Goal: Check status: Check status

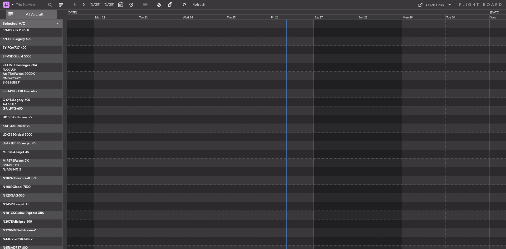
click at [30, 15] on span "All Aircraft" at bounding box center [35, 15] width 42 height 4
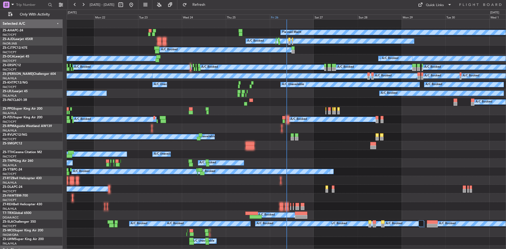
click at [277, 18] on div "Fri 26" at bounding box center [292, 16] width 44 height 5
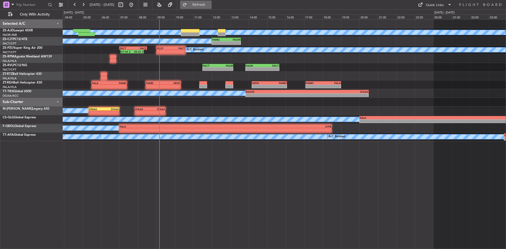
click at [210, 4] on span "Refresh" at bounding box center [199, 5] width 22 height 4
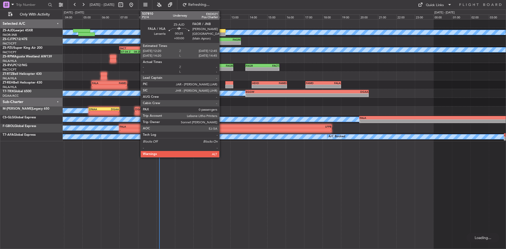
click at [222, 32] on div at bounding box center [222, 31] width 8 height 4
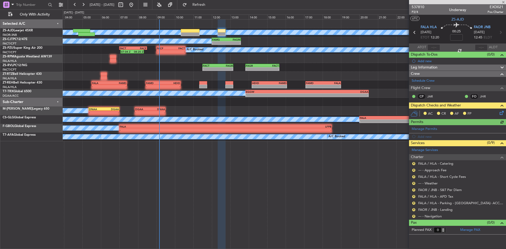
click at [505, 112] on div "AC CR AF FP" at bounding box center [457, 114] width 97 height 11
click at [497, 115] on div "AC CR AF FP" at bounding box center [459, 114] width 77 height 8
click at [502, 112] on icon at bounding box center [500, 112] width 4 height 4
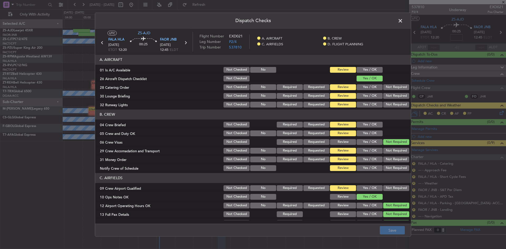
click at [376, 68] on button "Yes / OK" at bounding box center [369, 70] width 26 height 6
click at [387, 85] on button "Not Required" at bounding box center [396, 87] width 26 height 6
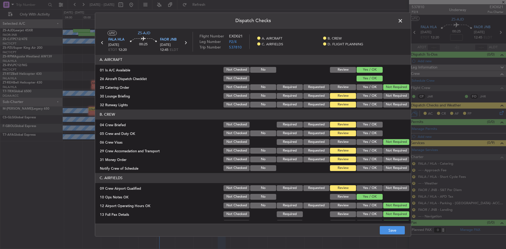
drag, startPoint x: 387, startPoint y: 94, endPoint x: 386, endPoint y: 102, distance: 8.2
click at [386, 102] on section "A. AIRCRAFT 01 Is A/C Available Not Checked No Review Yes / OK 26 Aircraft Disp…" at bounding box center [253, 81] width 316 height 53
click at [388, 94] on button "Not Required" at bounding box center [396, 96] width 26 height 6
click at [387, 103] on button "Not Required" at bounding box center [396, 105] width 26 height 6
drag, startPoint x: 374, startPoint y: 126, endPoint x: 371, endPoint y: 133, distance: 8.0
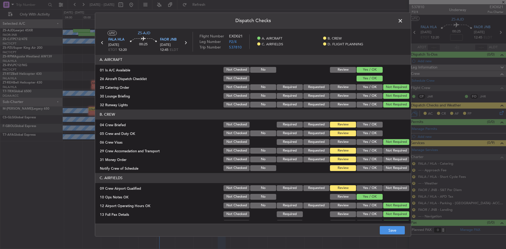
click at [374, 126] on button "Yes / OK" at bounding box center [369, 125] width 26 height 6
drag, startPoint x: 368, startPoint y: 136, endPoint x: 377, endPoint y: 142, distance: 11.4
click at [370, 136] on button "Yes / OK" at bounding box center [369, 133] width 26 height 6
click at [389, 152] on button "Not Required" at bounding box center [396, 151] width 26 height 6
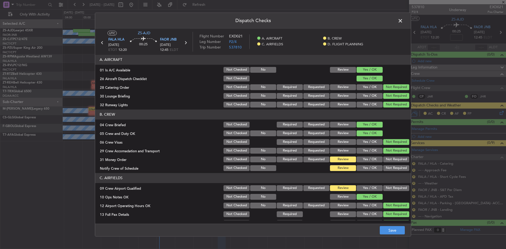
drag, startPoint x: 390, startPoint y: 158, endPoint x: 388, endPoint y: 166, distance: 8.8
click at [390, 159] on button "Not Required" at bounding box center [396, 159] width 26 height 6
click at [387, 169] on button "Not Required" at bounding box center [396, 168] width 26 height 6
click at [387, 189] on button "Not Required" at bounding box center [396, 188] width 26 height 6
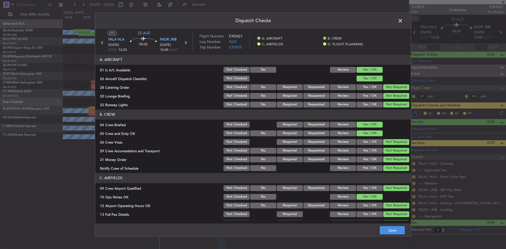
scroll to position [71, 0]
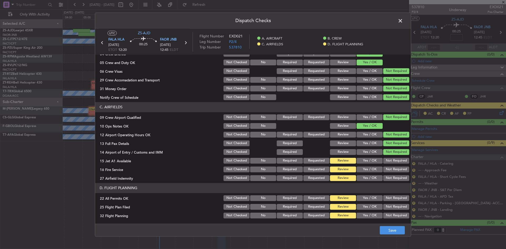
drag, startPoint x: 389, startPoint y: 160, endPoint x: 387, endPoint y: 169, distance: 9.3
click at [389, 160] on button "Not Required" at bounding box center [396, 161] width 26 height 6
click at [387, 169] on button "Not Required" at bounding box center [396, 169] width 26 height 6
click at [385, 175] on button "Not Required" at bounding box center [396, 178] width 26 height 6
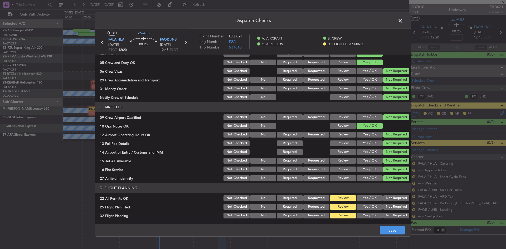
click at [386, 200] on button "Not Required" at bounding box center [396, 198] width 26 height 6
click at [372, 207] on button "Yes / OK" at bounding box center [369, 207] width 26 height 6
click at [370, 213] on button "Yes / OK" at bounding box center [369, 216] width 26 height 6
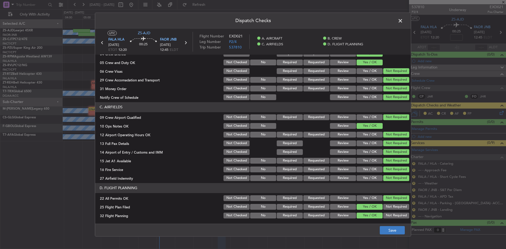
click at [394, 226] on footer "Save" at bounding box center [253, 230] width 316 height 13
click at [393, 229] on button "Save" at bounding box center [392, 230] width 25 height 8
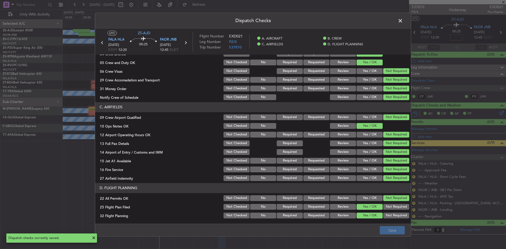
drag, startPoint x: 400, startPoint y: 22, endPoint x: 403, endPoint y: 47, distance: 25.5
click at [403, 22] on span at bounding box center [403, 22] width 0 height 11
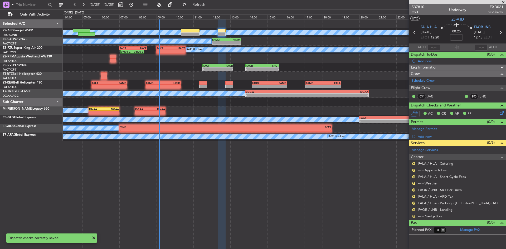
click at [414, 215] on button "R" at bounding box center [413, 216] width 3 height 3
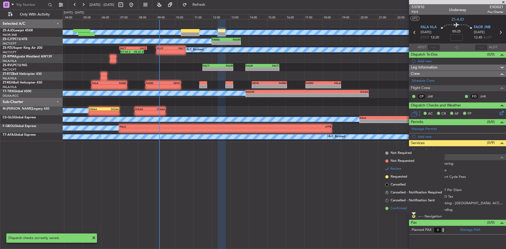
click at [411, 210] on li "Confirmed" at bounding box center [413, 208] width 61 height 8
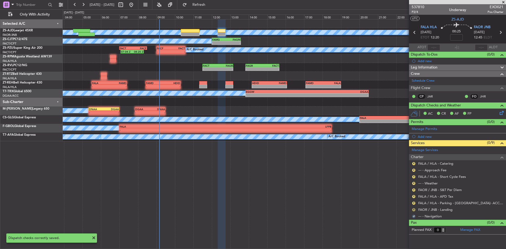
click at [412, 209] on button "R" at bounding box center [413, 209] width 3 height 3
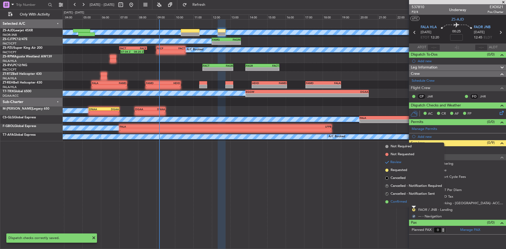
click at [413, 202] on li "Confirmed" at bounding box center [413, 202] width 61 height 8
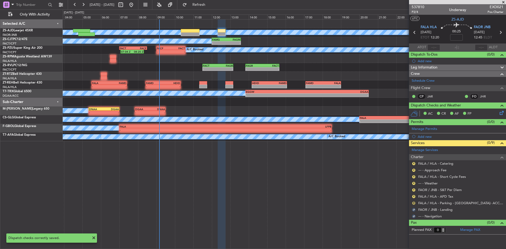
click at [413, 202] on button "R" at bounding box center [413, 203] width 3 height 3
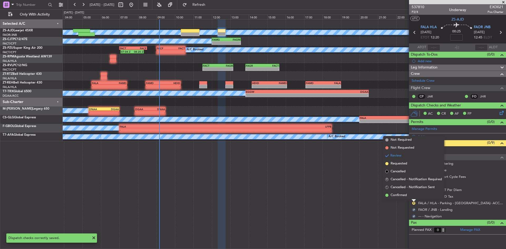
click at [413, 199] on div at bounding box center [413, 200] width 4 height 2
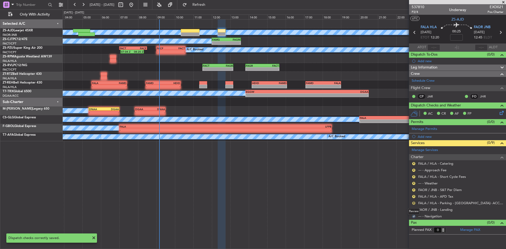
click at [414, 204] on button "R" at bounding box center [413, 203] width 3 height 3
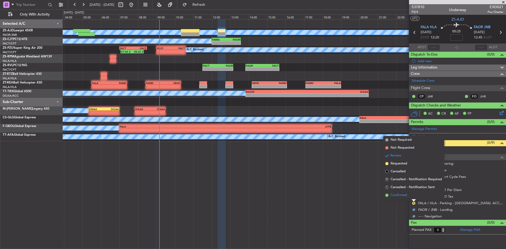
click at [412, 198] on li "Confirmed" at bounding box center [413, 195] width 61 height 8
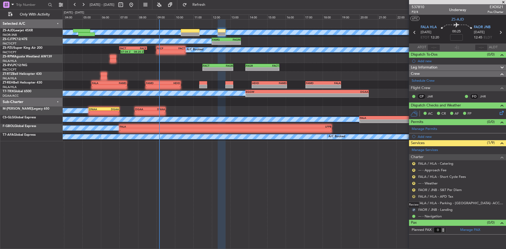
click at [412, 197] on button "R" at bounding box center [413, 196] width 3 height 3
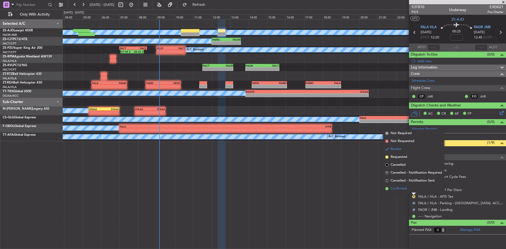
click at [412, 189] on li "Confirmed" at bounding box center [413, 189] width 61 height 8
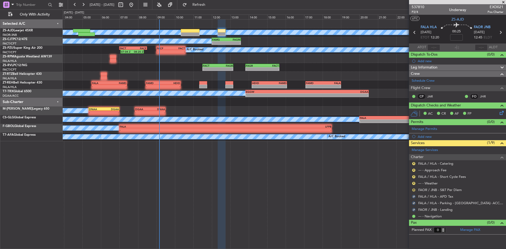
click at [413, 189] on button "R" at bounding box center [413, 189] width 3 height 3
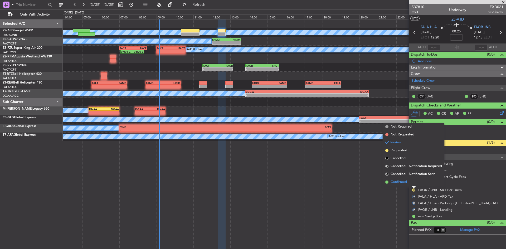
click at [413, 183] on li "Confirmed" at bounding box center [413, 182] width 61 height 8
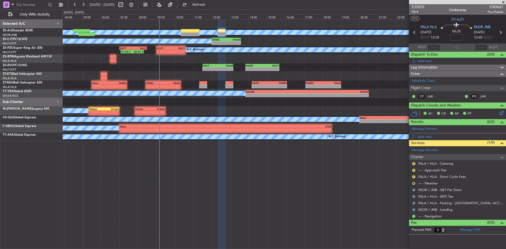
click at [413, 183] on button "R" at bounding box center [413, 183] width 3 height 3
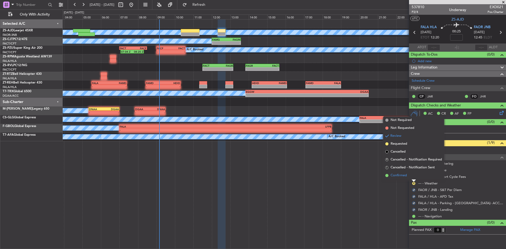
click at [413, 178] on li "Confirmed" at bounding box center [413, 175] width 61 height 8
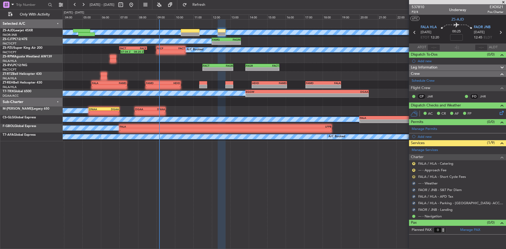
click at [413, 175] on button "R" at bounding box center [413, 176] width 3 height 3
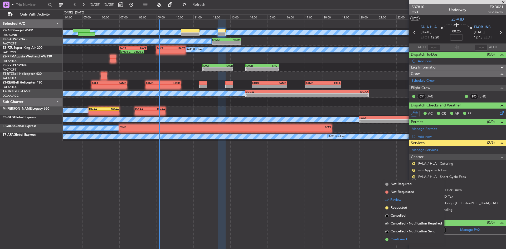
click at [405, 242] on span "Confirmed" at bounding box center [398, 239] width 16 height 5
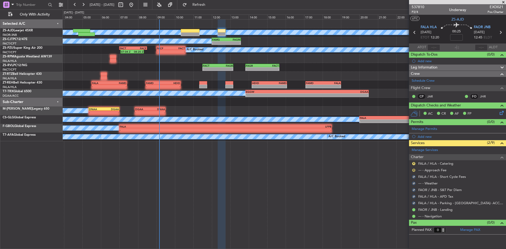
click at [414, 169] on button "R" at bounding box center [413, 170] width 3 height 3
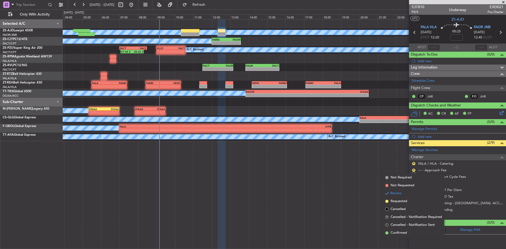
drag, startPoint x: 399, startPoint y: 234, endPoint x: 401, endPoint y: 227, distance: 6.8
click at [399, 234] on span "Confirmed" at bounding box center [398, 232] width 16 height 5
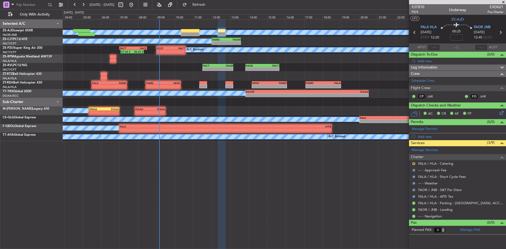
drag, startPoint x: 413, startPoint y: 164, endPoint x: 409, endPoint y: 171, distance: 7.3
click at [413, 164] on button "R" at bounding box center [413, 163] width 3 height 3
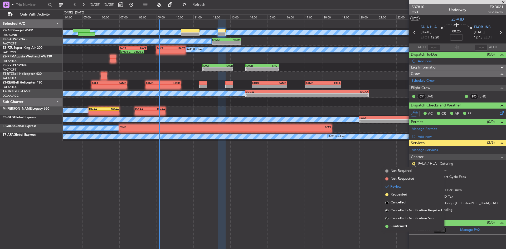
click at [389, 226] on li "Confirmed" at bounding box center [413, 226] width 61 height 8
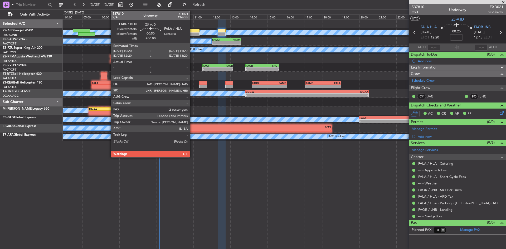
click at [192, 32] on div at bounding box center [190, 31] width 19 height 4
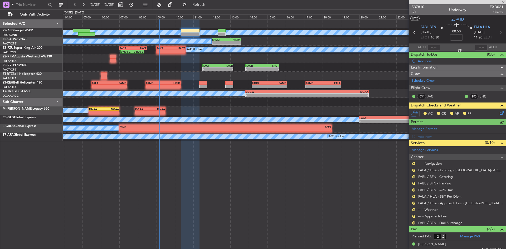
click at [498, 112] on icon at bounding box center [500, 112] width 4 height 4
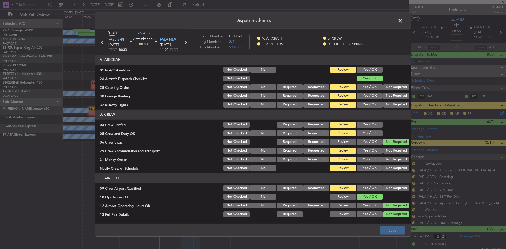
click at [361, 69] on button "Yes / OK" at bounding box center [369, 70] width 26 height 6
click at [387, 87] on button "Not Required" at bounding box center [396, 87] width 26 height 6
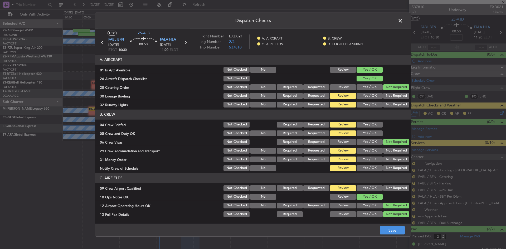
click at [387, 97] on button "Not Required" at bounding box center [396, 96] width 26 height 6
click at [386, 104] on button "Not Required" at bounding box center [396, 105] width 26 height 6
click at [369, 126] on button "Yes / OK" at bounding box center [369, 125] width 26 height 6
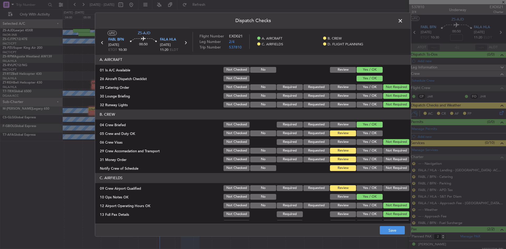
drag, startPoint x: 366, startPoint y: 130, endPoint x: 369, endPoint y: 137, distance: 6.8
click at [366, 132] on button "Yes / OK" at bounding box center [369, 133] width 26 height 6
click at [387, 149] on button "Not Required" at bounding box center [396, 151] width 26 height 6
drag, startPoint x: 387, startPoint y: 157, endPoint x: 386, endPoint y: 165, distance: 7.8
click at [387, 157] on button "Not Required" at bounding box center [396, 159] width 26 height 6
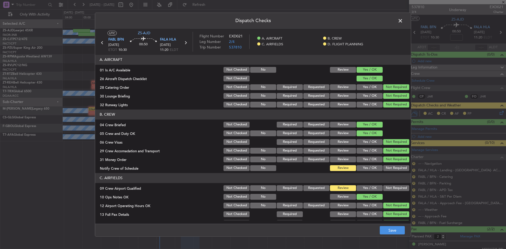
click at [385, 168] on button "Not Required" at bounding box center [396, 168] width 26 height 6
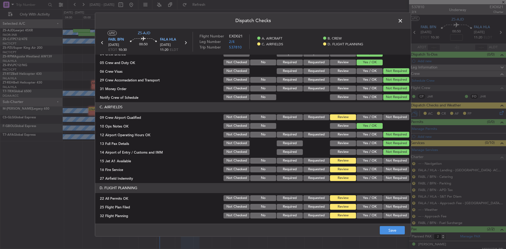
drag, startPoint x: 384, startPoint y: 119, endPoint x: 382, endPoint y: 133, distance: 14.3
click at [384, 120] on button "Not Required" at bounding box center [396, 117] width 26 height 6
drag, startPoint x: 386, startPoint y: 162, endPoint x: 386, endPoint y: 165, distance: 2.6
click at [386, 163] on button "Not Required" at bounding box center [396, 161] width 26 height 6
click at [385, 170] on button "Not Required" at bounding box center [396, 169] width 26 height 6
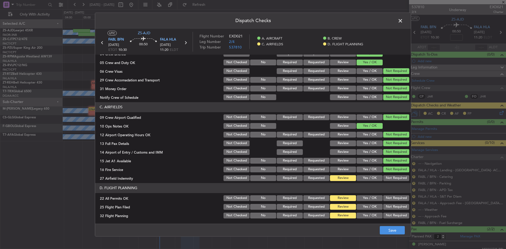
click at [385, 176] on button "Not Required" at bounding box center [396, 178] width 26 height 6
click at [390, 195] on button "Not Required" at bounding box center [396, 198] width 26 height 6
click at [371, 212] on div "Yes / OK" at bounding box center [369, 215] width 27 height 7
drag, startPoint x: 373, startPoint y: 207, endPoint x: 372, endPoint y: 213, distance: 6.5
click at [373, 210] on div "Yes / OK" at bounding box center [369, 206] width 27 height 7
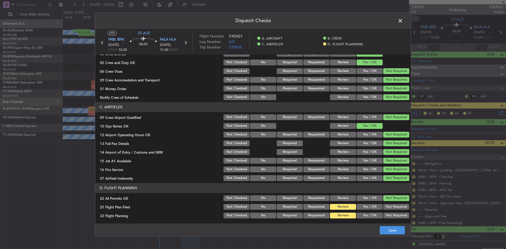
click at [369, 216] on button "Yes / OK" at bounding box center [369, 216] width 26 height 6
click at [371, 204] on button "Yes / OK" at bounding box center [369, 207] width 26 height 6
click at [383, 227] on button "Save" at bounding box center [392, 230] width 25 height 8
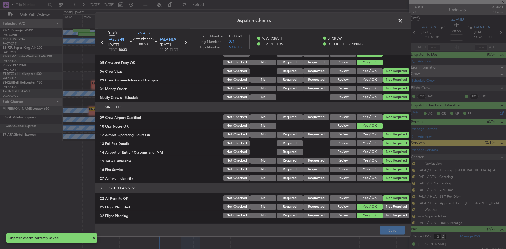
click at [403, 21] on span at bounding box center [403, 22] width 0 height 11
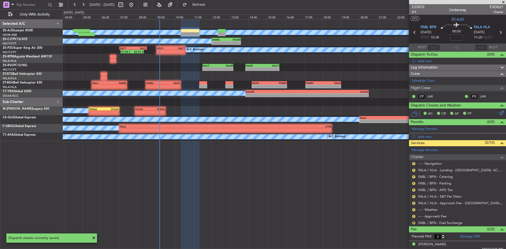
click at [414, 224] on button "R" at bounding box center [413, 222] width 3 height 3
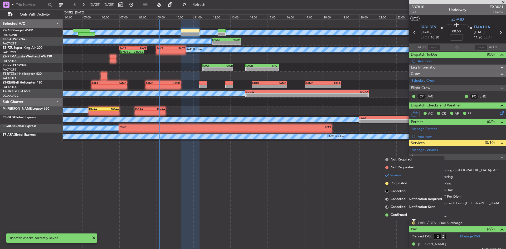
click at [413, 216] on li "Confirmed" at bounding box center [413, 215] width 61 height 8
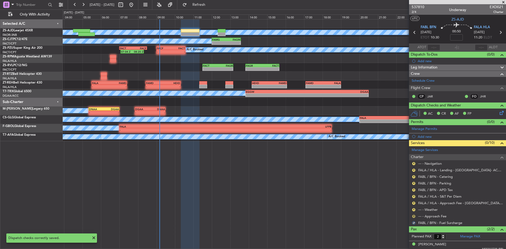
click at [413, 216] on button "R" at bounding box center [413, 216] width 3 height 3
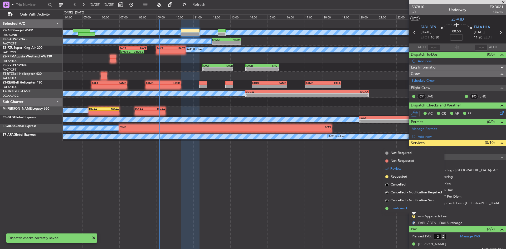
click at [413, 211] on li "Confirmed" at bounding box center [413, 208] width 61 height 8
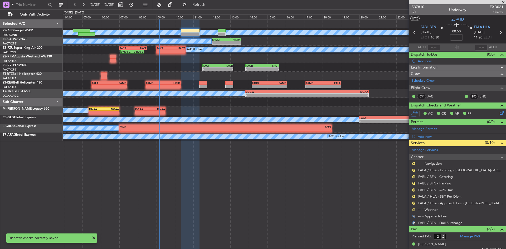
click at [414, 210] on button "R" at bounding box center [413, 209] width 3 height 3
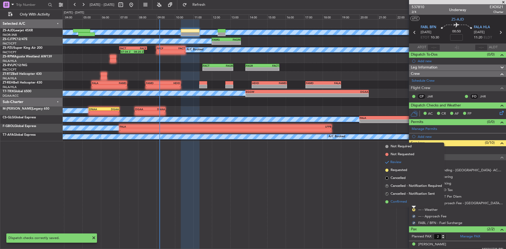
click at [413, 205] on li "Confirmed" at bounding box center [413, 202] width 61 height 8
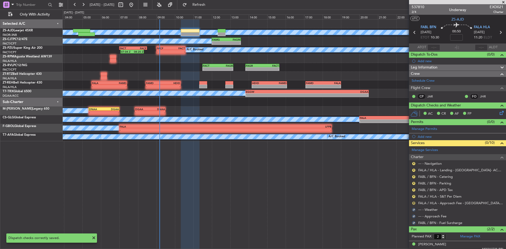
click at [413, 202] on button "R" at bounding box center [413, 203] width 3 height 3
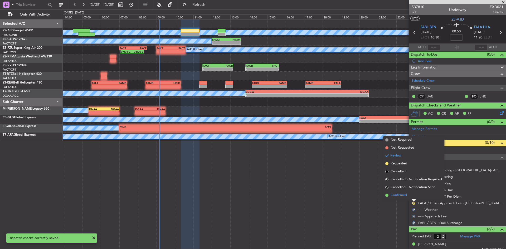
click at [414, 195] on li "Confirmed" at bounding box center [413, 195] width 61 height 8
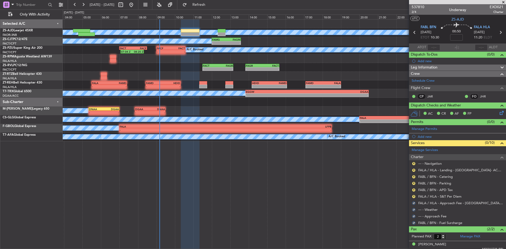
click at [414, 195] on button "R" at bounding box center [413, 196] width 3 height 3
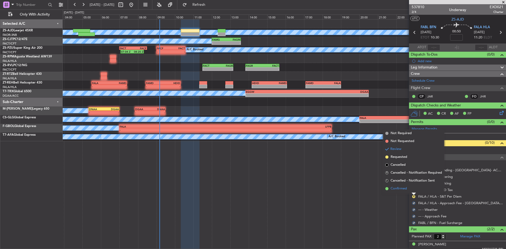
click at [413, 192] on li "Confirmed" at bounding box center [413, 189] width 61 height 8
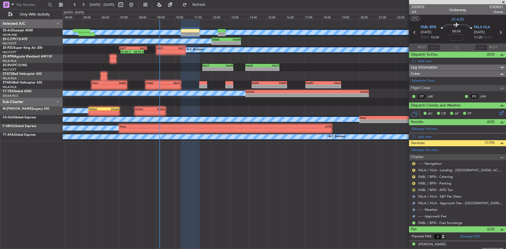
click at [414, 189] on button "R" at bounding box center [413, 189] width 3 height 3
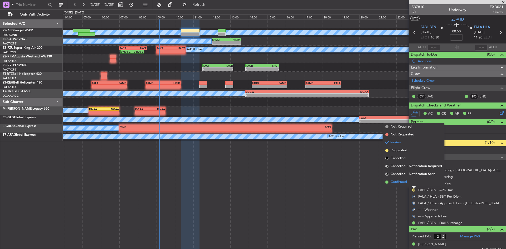
click at [412, 182] on li "Confirmed" at bounding box center [413, 182] width 61 height 8
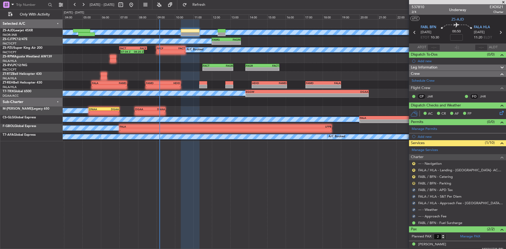
click at [414, 182] on button "R" at bounding box center [413, 183] width 3 height 3
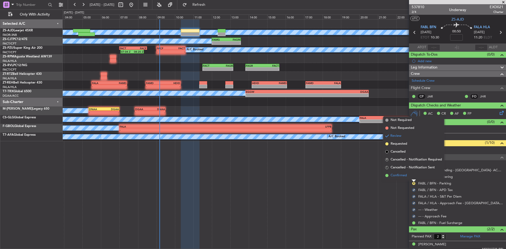
click at [411, 178] on li "Confirmed" at bounding box center [413, 175] width 61 height 8
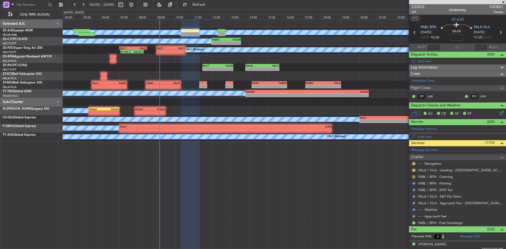
click at [414, 176] on button "R" at bounding box center [413, 176] width 3 height 3
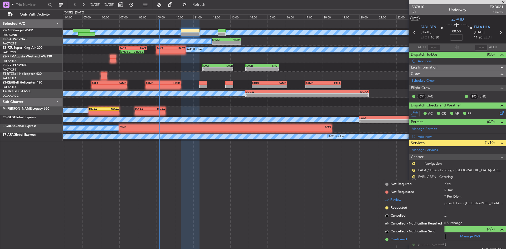
click at [400, 240] on span "Confirmed" at bounding box center [398, 239] width 16 height 5
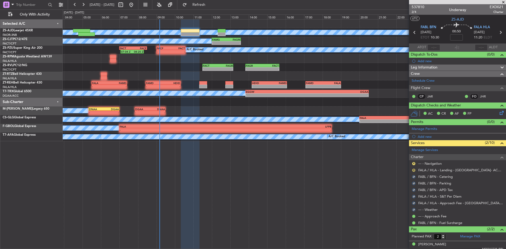
click at [414, 170] on button "R" at bounding box center [413, 170] width 3 height 3
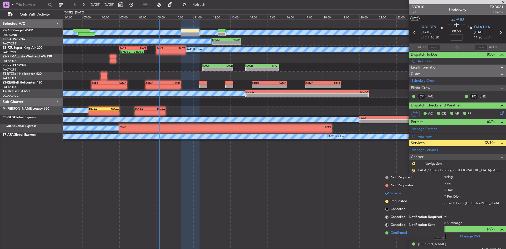
click at [409, 232] on li "Confirmed" at bounding box center [413, 233] width 61 height 8
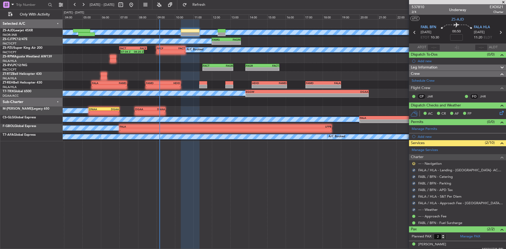
drag, startPoint x: 414, startPoint y: 161, endPoint x: 414, endPoint y: 164, distance: 3.2
click at [414, 161] on div "R" at bounding box center [413, 163] width 4 height 4
click at [414, 163] on button "R" at bounding box center [413, 163] width 3 height 3
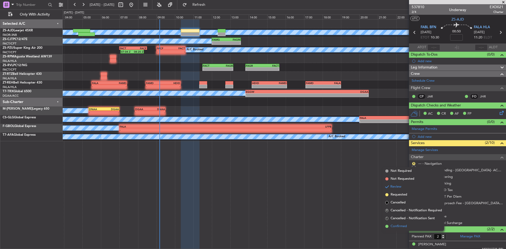
click at [408, 228] on li "Confirmed" at bounding box center [413, 226] width 61 height 8
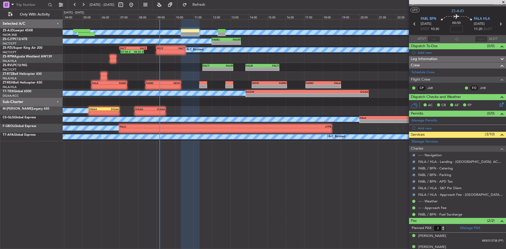
scroll to position [15, 0]
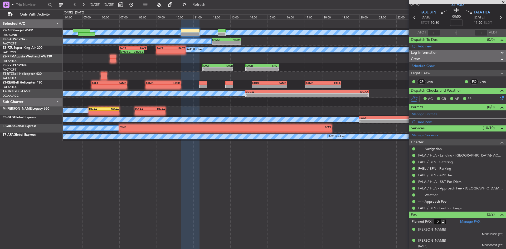
click at [503, 2] on span at bounding box center [502, 2] width 5 height 5
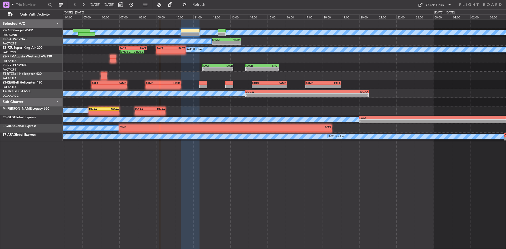
type input "0"
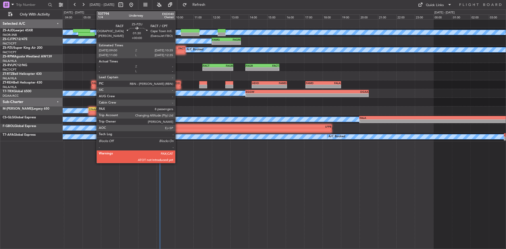
click at [178, 50] on div "- -" at bounding box center [170, 52] width 29 height 4
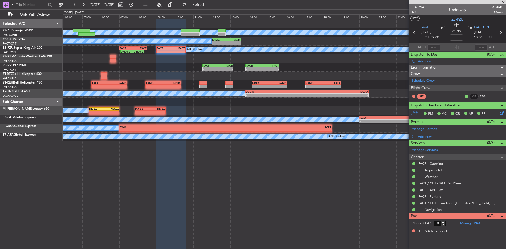
click at [504, 2] on span at bounding box center [502, 2] width 5 height 5
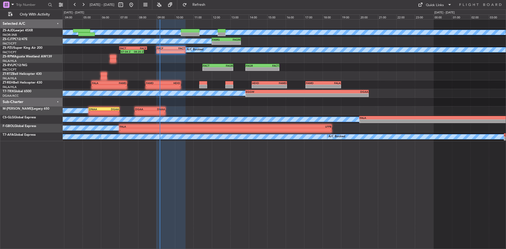
type input "0"
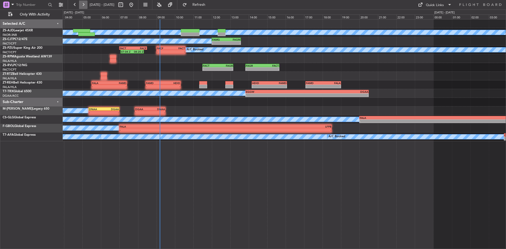
click at [83, 2] on button at bounding box center [83, 5] width 8 height 8
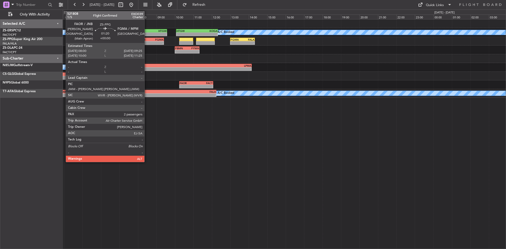
click at [147, 40] on div "FAOR" at bounding box center [144, 39] width 13 height 3
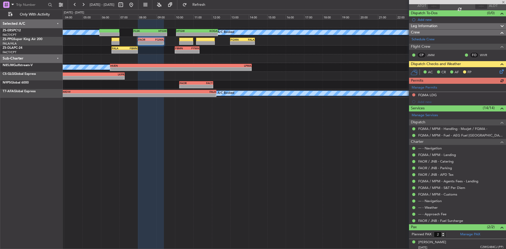
scroll to position [55, 0]
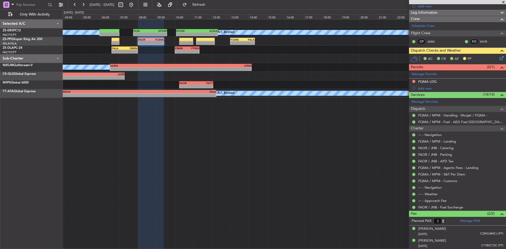
click at [502, 2] on span at bounding box center [502, 2] width 5 height 5
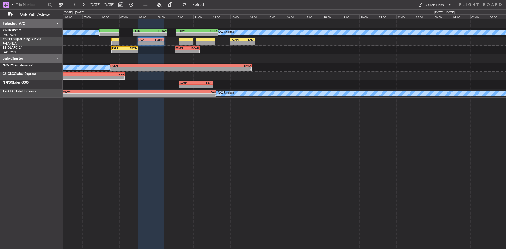
type input "0"
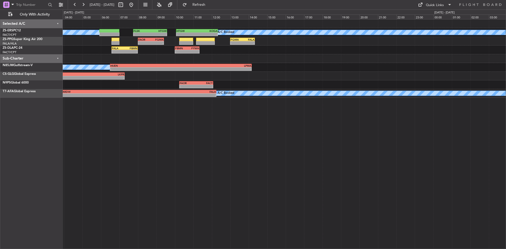
scroll to position [0, 0]
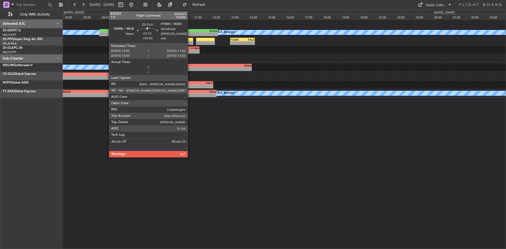
click at [190, 48] on div "FYWH" at bounding box center [193, 48] width 12 height 3
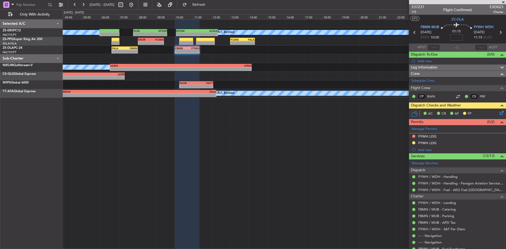
click at [504, 2] on span at bounding box center [502, 2] width 5 height 5
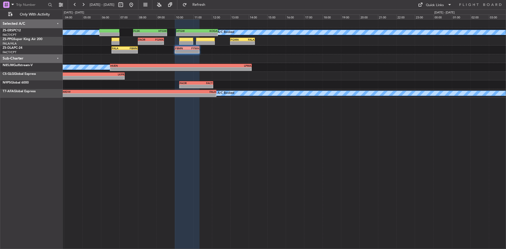
type input "0"
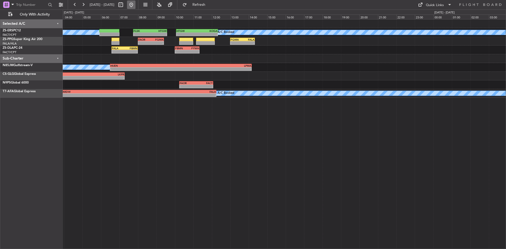
click at [135, 7] on button at bounding box center [131, 5] width 8 height 8
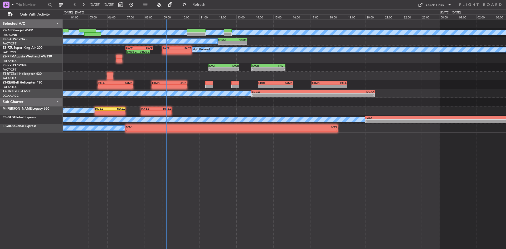
click at [77, 75] on div "A/C Booked A/C Booked - - FAMG 12:00 Z FAGM 13:35 Z A/C Booked A/C Booked A/C B…" at bounding box center [284, 75] width 443 height 113
click at [86, 4] on button at bounding box center [83, 5] width 8 height 8
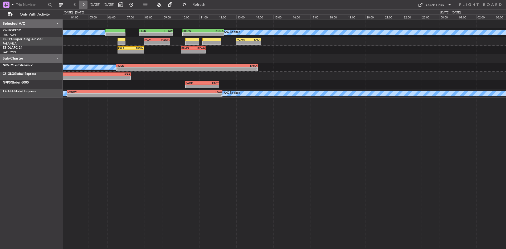
click at [86, 2] on button at bounding box center [83, 5] width 8 height 8
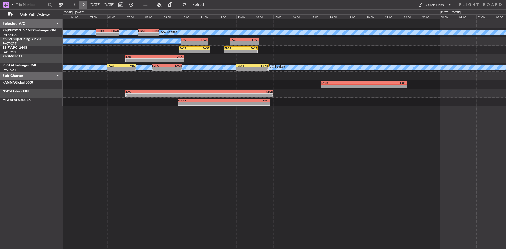
click at [82, 8] on button at bounding box center [83, 5] width 8 height 8
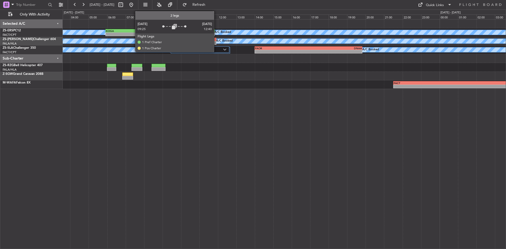
click at [216, 48] on label "2 Flight Legs" at bounding box center [198, 49] width 50 height 4
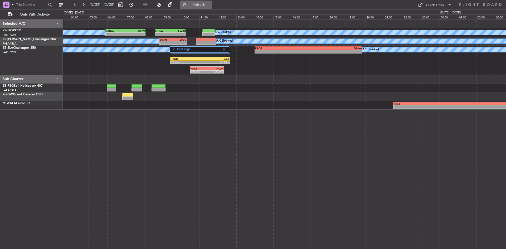
click at [204, 5] on button "Refresh" at bounding box center [196, 5] width 32 height 8
click at [210, 4] on span "Refresh" at bounding box center [199, 5] width 22 height 4
click at [208, 3] on span "Refresh" at bounding box center [199, 5] width 22 height 4
click at [76, 3] on button at bounding box center [75, 5] width 8 height 8
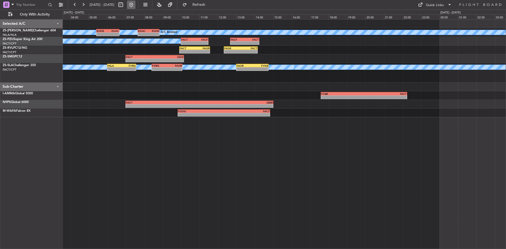
click at [135, 2] on button at bounding box center [131, 5] width 8 height 8
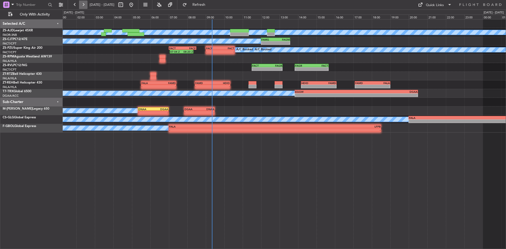
click at [86, 7] on button at bounding box center [83, 5] width 8 height 8
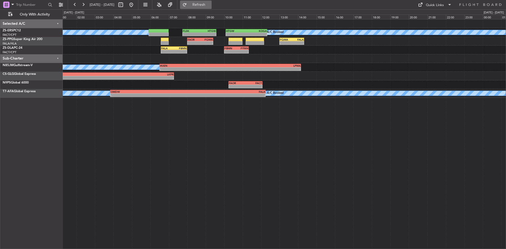
click at [212, 1] on button "Refresh" at bounding box center [196, 5] width 32 height 8
click at [84, 5] on button at bounding box center [83, 5] width 8 height 8
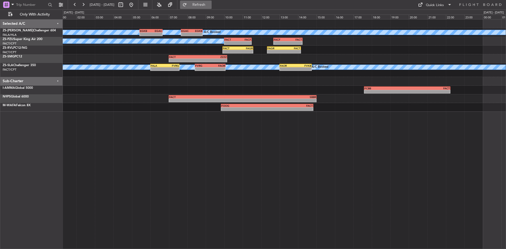
click at [208, 5] on span "Refresh" at bounding box center [199, 5] width 22 height 4
click at [74, 7] on button at bounding box center [75, 5] width 8 height 8
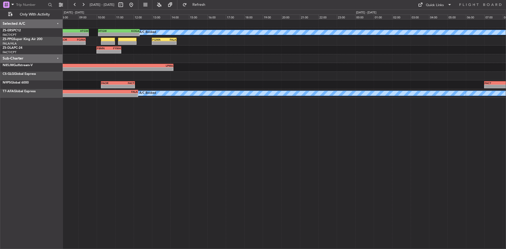
click at [197, 71] on div "- - HUEN 06:30 Z LPMA 14:10 Z A/C Booked" at bounding box center [284, 67] width 443 height 9
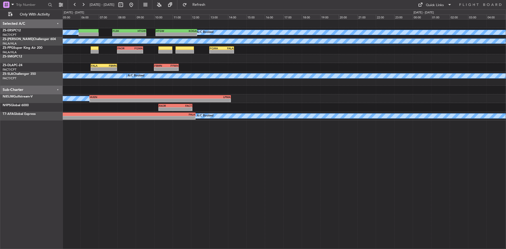
click at [213, 65] on div "A/C Booked A/C Booked A/C Booked A/C Booked A/C Booked - - HTGW 10:05 Z KOGA 12…" at bounding box center [284, 69] width 443 height 101
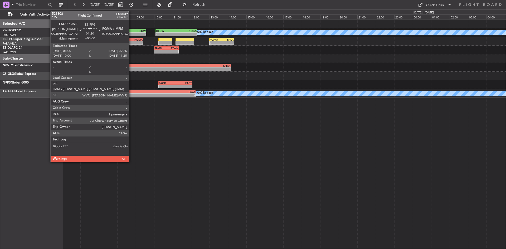
click at [131, 39] on div "FQMA" at bounding box center [136, 39] width 13 height 3
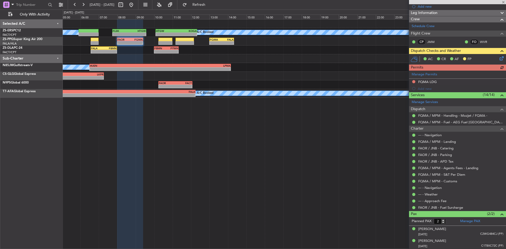
scroll to position [55, 0]
click at [502, 2] on span at bounding box center [502, 2] width 5 height 5
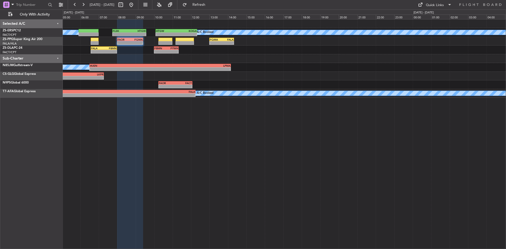
type input "0"
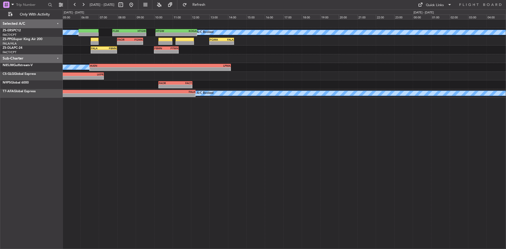
scroll to position [0, 0]
click at [135, 4] on button at bounding box center [131, 5] width 8 height 8
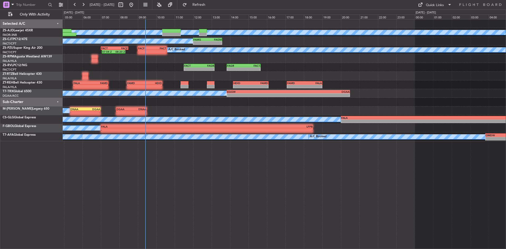
click at [86, 0] on fb-range-datepicker "[DATE] - [DATE]" at bounding box center [103, 4] width 71 height 9
click at [85, 2] on button at bounding box center [83, 5] width 8 height 8
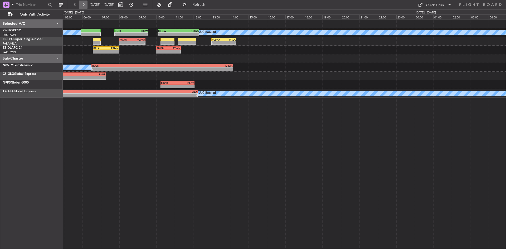
click at [82, 6] on button at bounding box center [83, 5] width 8 height 8
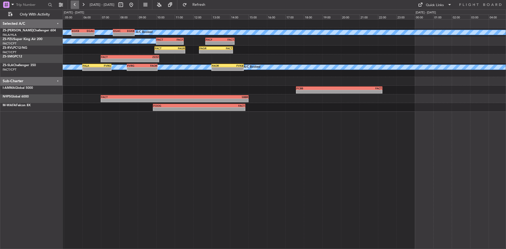
click at [74, 4] on button at bounding box center [75, 5] width 8 height 8
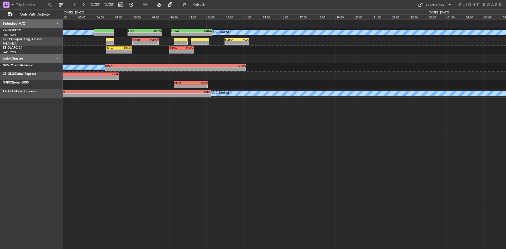
click at [184, 128] on div "A/C Booked A/C Booked A/C Booked A/C Booked A/C Booked - - HTGW 10:05 Z KOGA 12…" at bounding box center [284, 134] width 443 height 230
click at [135, 4] on button at bounding box center [131, 5] width 8 height 8
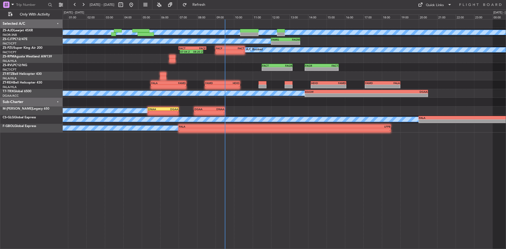
click at [122, 76] on div "A/C Booked - - FAMG 12:00 Z FAGM 13:35 Z A/C Booked A/C Booked A/C Booked FACF …" at bounding box center [284, 75] width 443 height 113
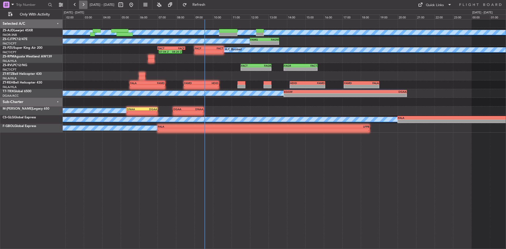
click at [82, 6] on button at bounding box center [83, 5] width 8 height 8
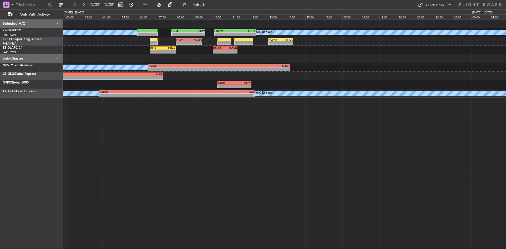
click at [91, 5] on span "[DATE] - [DATE]" at bounding box center [102, 4] width 25 height 5
click at [84, 4] on button at bounding box center [83, 5] width 8 height 8
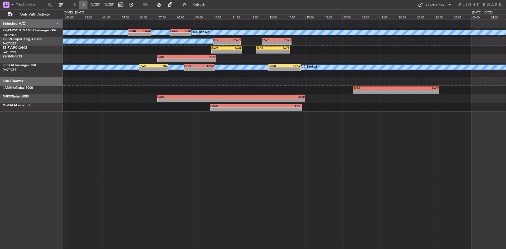
click at [81, 5] on button at bounding box center [83, 5] width 8 height 8
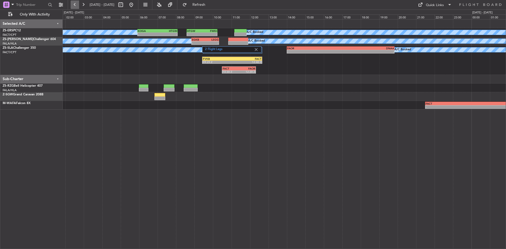
click at [76, 4] on button at bounding box center [75, 5] width 8 height 8
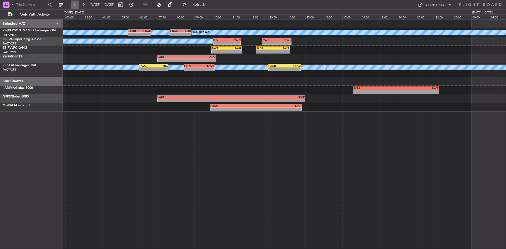
click at [77, 4] on button at bounding box center [75, 5] width 8 height 8
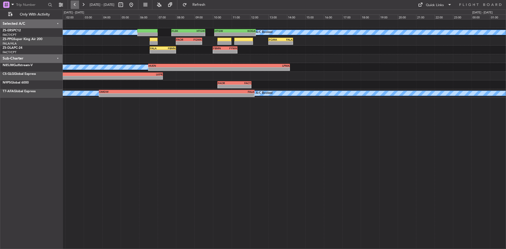
click at [77, 4] on button at bounding box center [75, 5] width 8 height 8
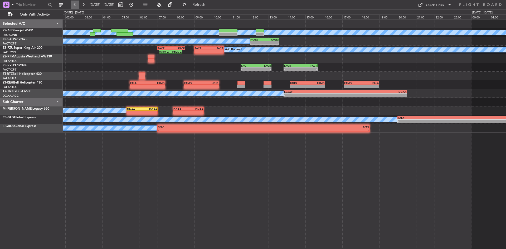
click at [77, 5] on button at bounding box center [75, 5] width 8 height 8
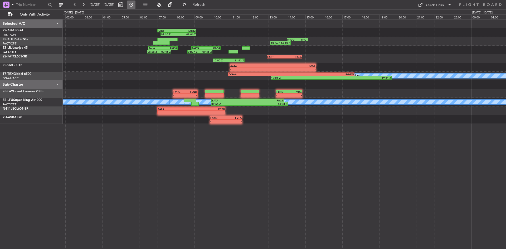
click at [135, 4] on button at bounding box center [131, 5] width 8 height 8
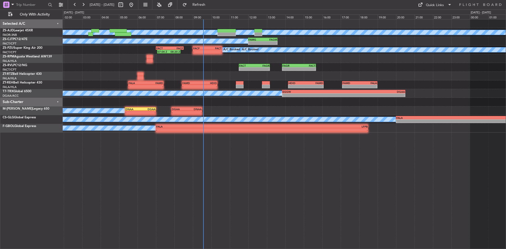
click at [102, 76] on div "A/C Booked A/C Booked - - FAMG 12:00 Z FAGM 13:35 Z FACF 09:00 Z FACT 10:35 Z -…" at bounding box center [284, 75] width 443 height 113
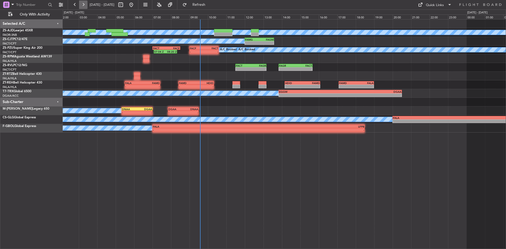
click at [85, 4] on button at bounding box center [83, 5] width 8 height 8
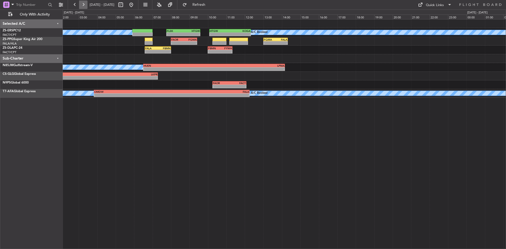
click at [84, 3] on button at bounding box center [83, 5] width 8 height 8
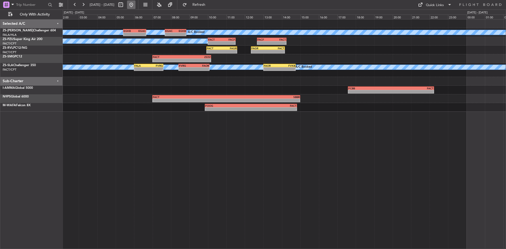
click at [135, 4] on button at bounding box center [131, 5] width 8 height 8
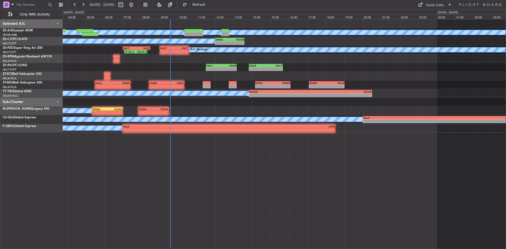
click at [57, 59] on div "A/C Booked A/C Booked - - FAMG 12:00 Z FAGM 13:35 Z A/C Booked A/C Booked A/C B…" at bounding box center [253, 128] width 506 height 239
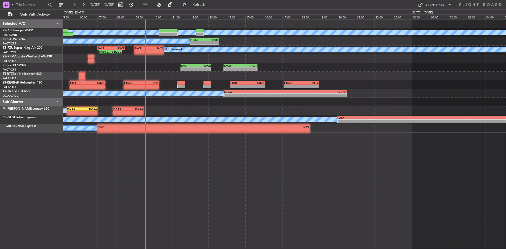
click at [172, 75] on div "A/C Booked A/C Booked - - FAMG 12:00 Z FAGM 13:35 Z A/C Booked A/C Booked A/C B…" at bounding box center [284, 75] width 443 height 113
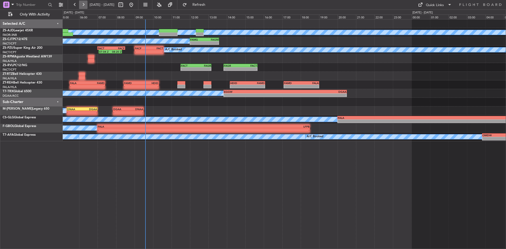
click at [79, 3] on button at bounding box center [83, 5] width 8 height 8
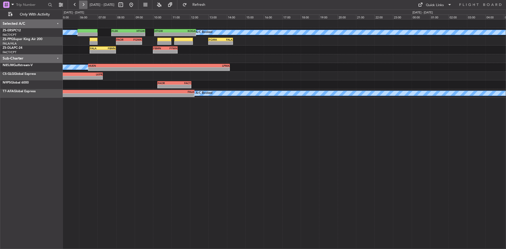
click at [81, 5] on button at bounding box center [83, 5] width 8 height 8
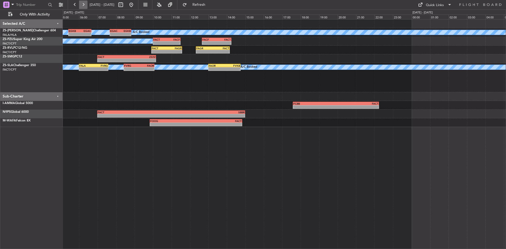
click at [81, 5] on button at bounding box center [83, 5] width 8 height 8
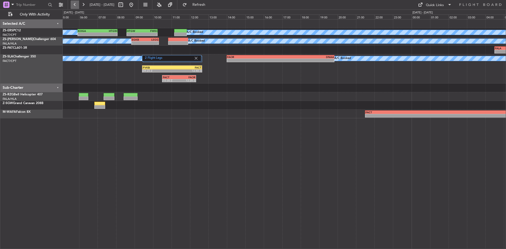
click at [71, 3] on button at bounding box center [75, 5] width 8 height 8
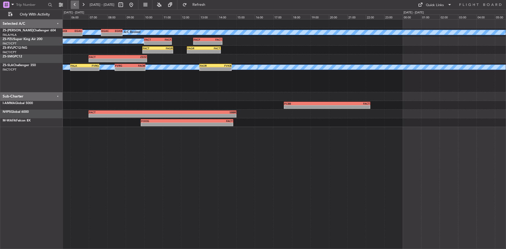
click at [71, 3] on button at bounding box center [75, 5] width 8 height 8
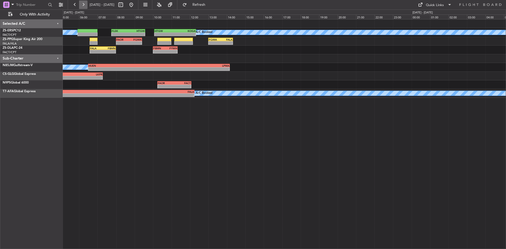
click at [86, 3] on button at bounding box center [83, 5] width 8 height 8
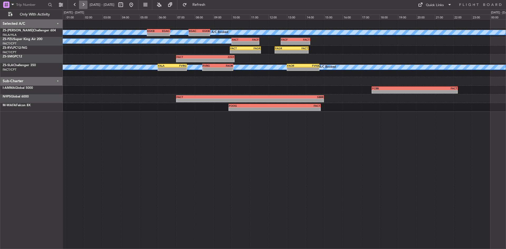
click at [86, 3] on button at bounding box center [83, 5] width 8 height 8
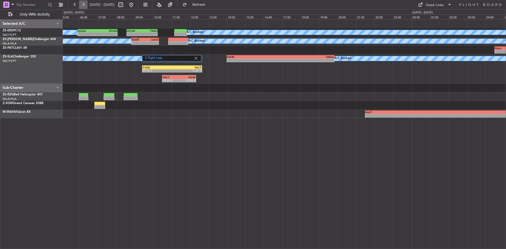
click at [86, 3] on button at bounding box center [83, 5] width 8 height 8
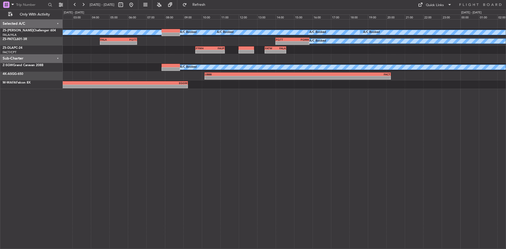
click at [226, 40] on div "FALA 04:30 Z FQTT 06:30 Z - - - - FQTT 14:00 Z FQMA 15:50 Z A/C Booked" at bounding box center [284, 41] width 443 height 9
click at [135, 5] on button at bounding box center [131, 5] width 8 height 8
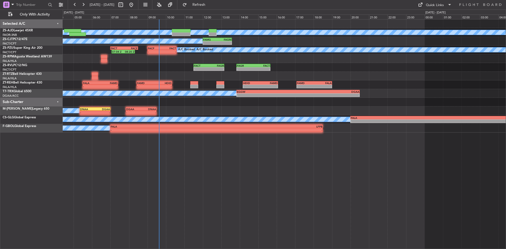
click at [138, 76] on div "A/C Booked A/C Booked - - FAMG 12:00 Z FAGM 13:35 Z A/C Booked A/C Booked A/C B…" at bounding box center [284, 75] width 443 height 113
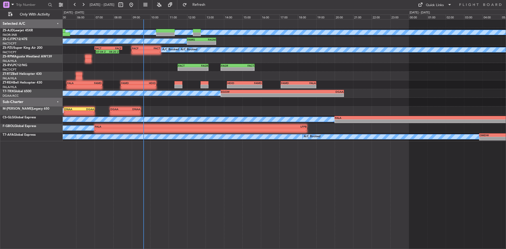
click at [130, 72] on div "A/C Booked A/C Booked - - FAMG 12:00 Z FAGM 13:35 Z A/C Booked A/C Booked A/C B…" at bounding box center [284, 80] width 443 height 122
click at [200, 3] on button "Refresh" at bounding box center [196, 5] width 32 height 8
click at [125, 4] on button at bounding box center [120, 5] width 8 height 8
select select "9"
select select "2025"
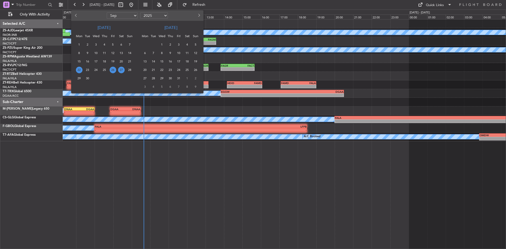
click at [80, 70] on span "22" at bounding box center [79, 70] width 7 height 7
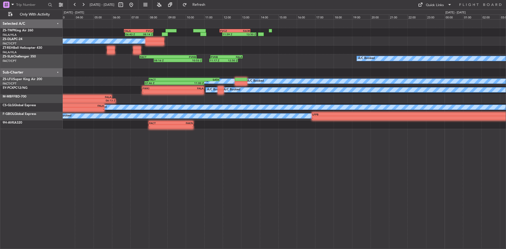
click at [117, 86] on div "11:59 Z 13:50 Z FVCZ 11:50 Z FAOR 13:30 Z FALA 06:40 Z FVCZ 08:15 Z 06:43 Z 08:…" at bounding box center [284, 74] width 443 height 110
click at [85, 4] on button at bounding box center [83, 5] width 8 height 8
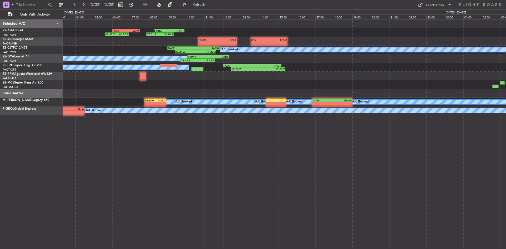
click at [79, 1] on button at bounding box center [83, 5] width 8 height 8
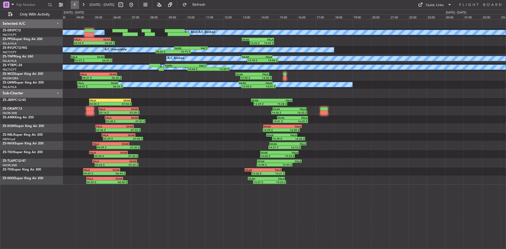
click at [76, 3] on button at bounding box center [75, 5] width 8 height 8
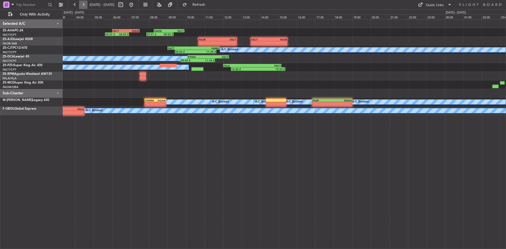
click at [81, 4] on button at bounding box center [83, 5] width 8 height 8
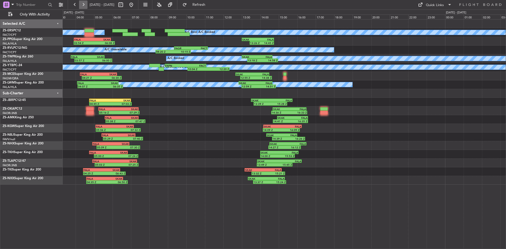
click at [85, 3] on button at bounding box center [83, 5] width 8 height 8
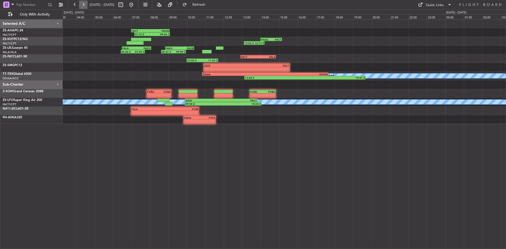
click at [83, 2] on button at bounding box center [83, 5] width 8 height 8
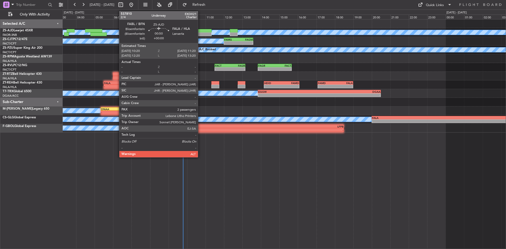
click at [200, 31] on div at bounding box center [202, 31] width 19 height 4
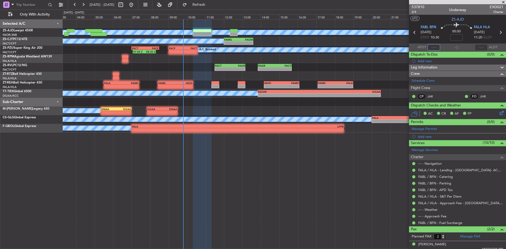
click at [431, 46] on input "text" at bounding box center [433, 47] width 13 height 6
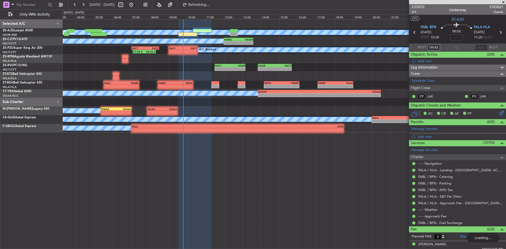
type input "09:43"
click at [501, 2] on span at bounding box center [502, 2] width 5 height 5
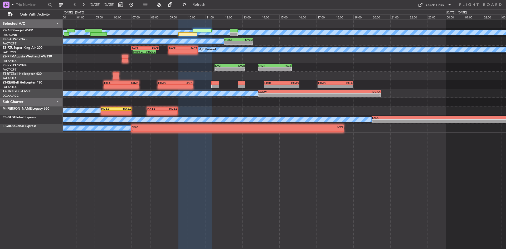
type input "0"
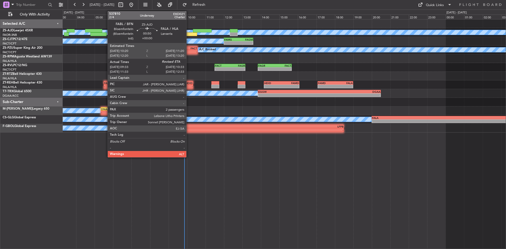
click at [189, 34] on div at bounding box center [187, 34] width 19 height 4
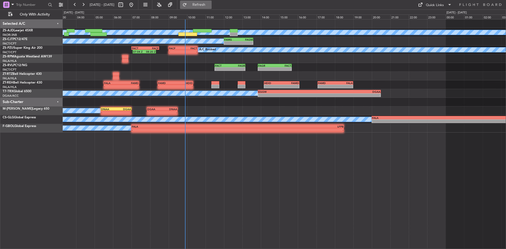
click at [210, 5] on span "Refresh" at bounding box center [199, 5] width 22 height 4
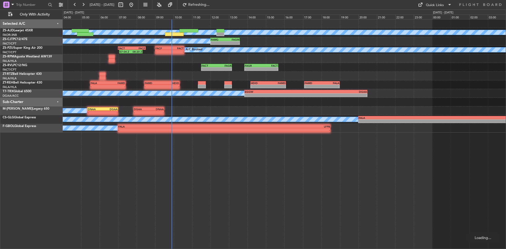
click at [175, 63] on div "A/C Booked A/C Booked A/C Booked - - FAMG 12:00 Z FAGM 13:35 Z A/C Booked A/C B…" at bounding box center [284, 75] width 443 height 113
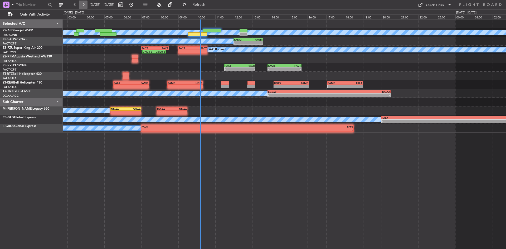
click at [84, 2] on button at bounding box center [83, 5] width 8 height 8
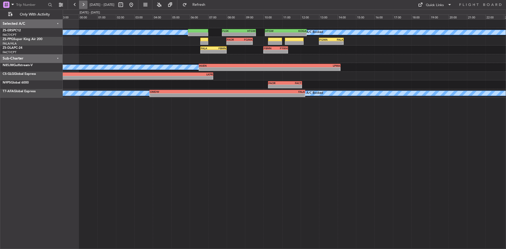
click at [84, 2] on button at bounding box center [83, 5] width 8 height 8
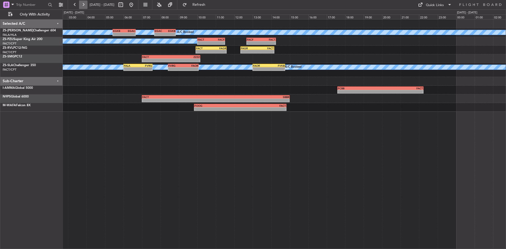
click at [84, 2] on button at bounding box center [83, 5] width 8 height 8
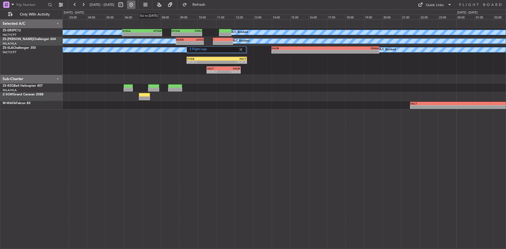
click at [135, 4] on button at bounding box center [131, 5] width 8 height 8
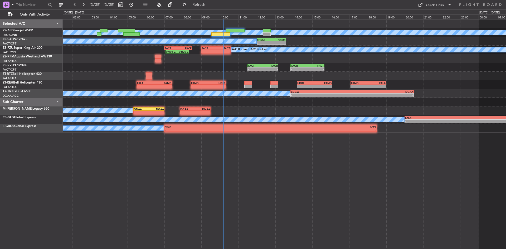
click at [132, 69] on div "A/C Booked - - FAMG 12:00 Z FAGM 13:35 Z A/C Booked A/C Booked A/C Booked FACF …" at bounding box center [284, 75] width 443 height 113
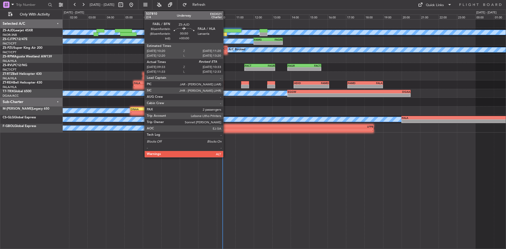
click at [225, 33] on div at bounding box center [217, 34] width 19 height 4
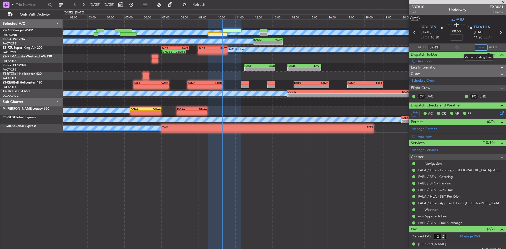
click at [482, 47] on input "text" at bounding box center [481, 47] width 13 height 6
type input "10:18"
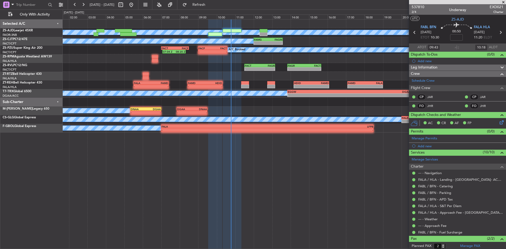
click at [502, 2] on span at bounding box center [502, 2] width 5 height 5
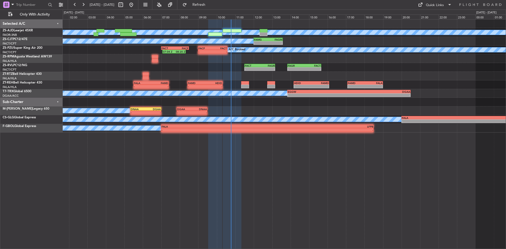
type input "0"
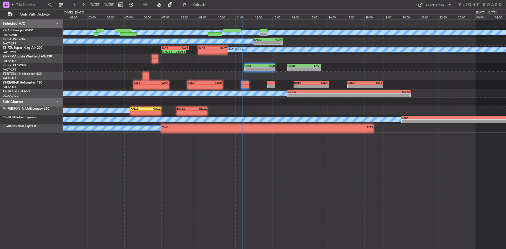
click at [282, 112] on div "A/C Booked A/C Booked - - FAMG 12:00 Z FAGM 13:35 Z A/C Booked A/C Booked 07:04…" at bounding box center [284, 75] width 443 height 113
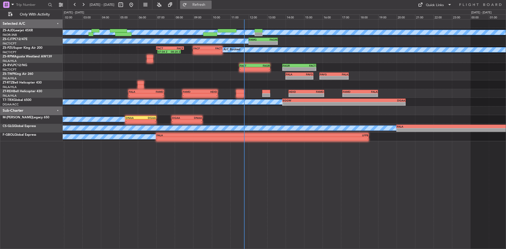
click at [210, 6] on span "Refresh" at bounding box center [199, 5] width 22 height 4
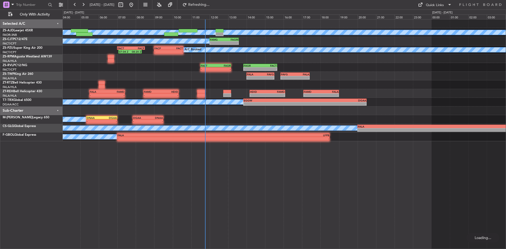
click at [166, 77] on div "A/C Booked A/C Booked A/C Booked - - FAMG 12:00 Z FAGM 13:35 Z A/C Booked A/C B…" at bounding box center [284, 80] width 443 height 122
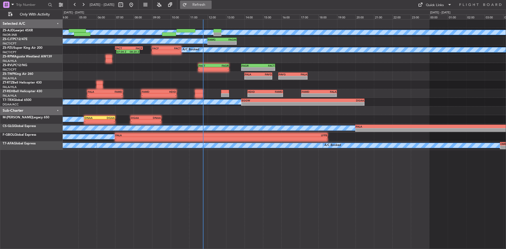
click at [212, 7] on button "Refresh" at bounding box center [196, 5] width 32 height 8
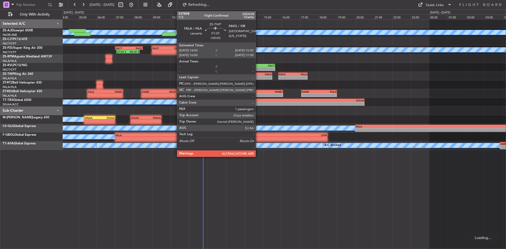
click at [258, 76] on div "-" at bounding box center [264, 77] width 13 height 3
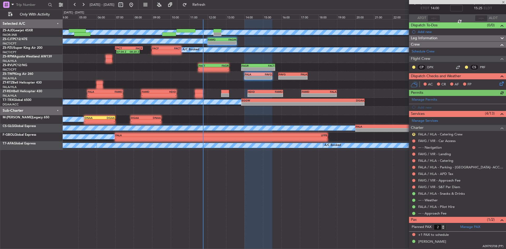
scroll to position [30, 0]
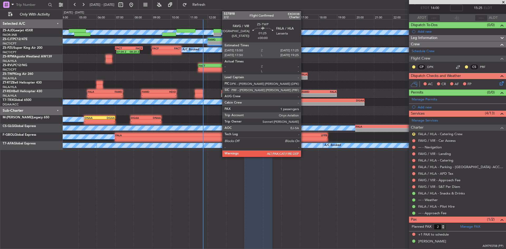
click at [303, 77] on div "-" at bounding box center [300, 77] width 14 height 3
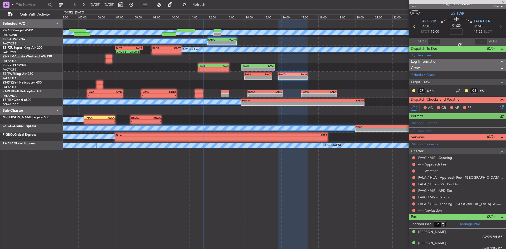
scroll to position [7, 0]
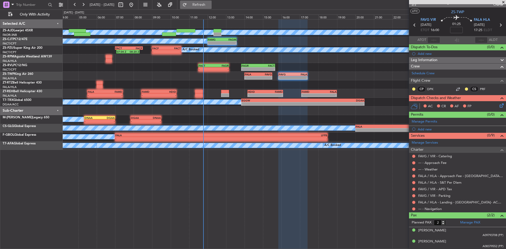
click at [207, 6] on span "Refresh" at bounding box center [199, 5] width 22 height 4
click at [504, 2] on span at bounding box center [502, 2] width 5 height 5
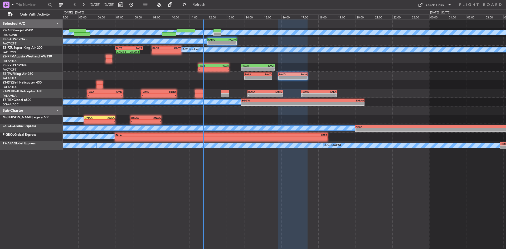
type input "0"
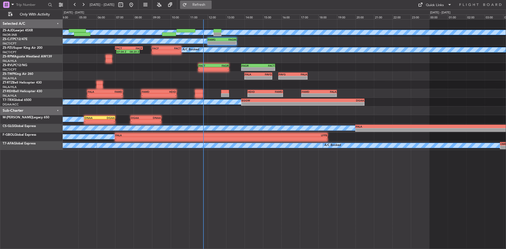
click at [210, 3] on span "Refresh" at bounding box center [199, 5] width 22 height 4
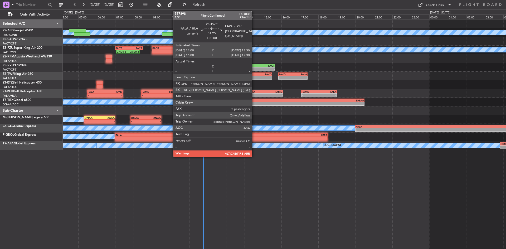
click at [254, 79] on div "-" at bounding box center [251, 77] width 13 height 3
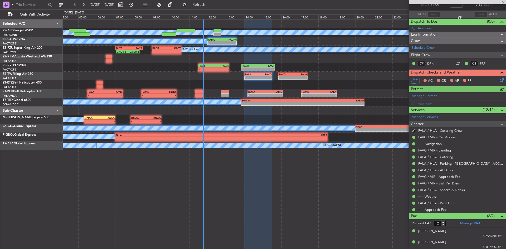
scroll to position [34, 0]
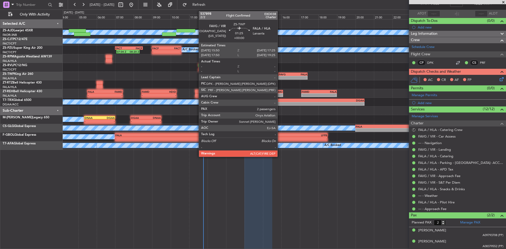
click at [280, 76] on div "- -" at bounding box center [293, 78] width 30 height 4
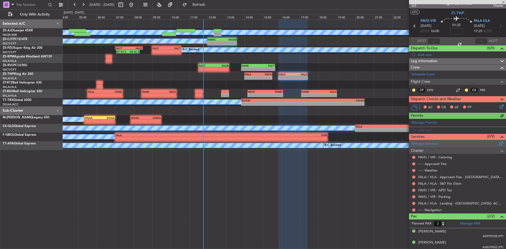
scroll to position [7, 0]
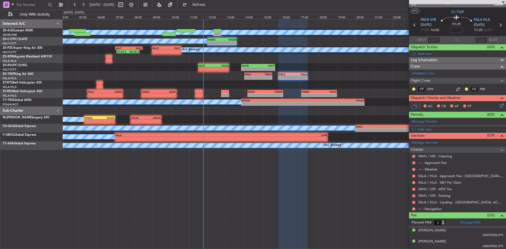
click at [503, 3] on span at bounding box center [502, 2] width 5 height 5
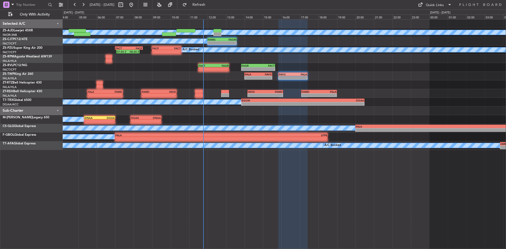
type input "0"
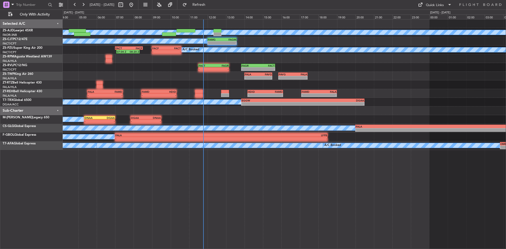
scroll to position [0, 0]
click at [210, 3] on span "Refresh" at bounding box center [199, 5] width 22 height 4
click at [199, 2] on button "Refresh" at bounding box center [196, 5] width 32 height 8
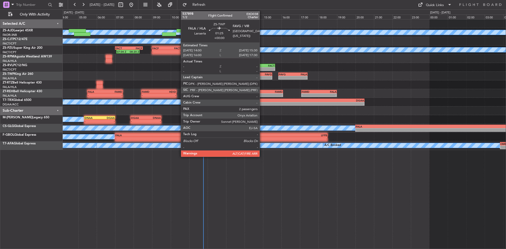
click at [262, 76] on div "-" at bounding box center [264, 77] width 13 height 3
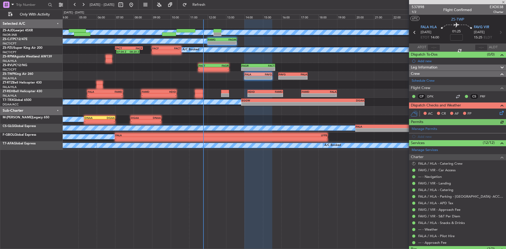
scroll to position [34, 0]
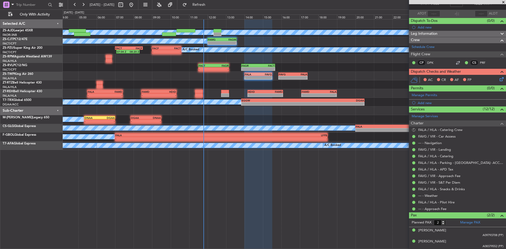
click at [504, 2] on span at bounding box center [502, 2] width 5 height 5
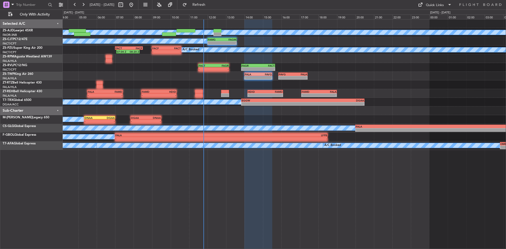
type input "0"
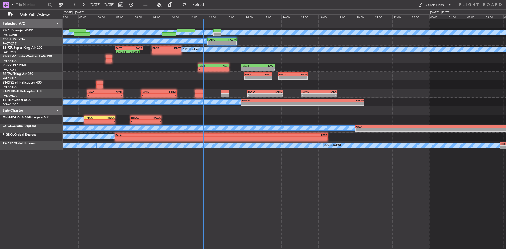
scroll to position [0, 0]
click at [82, 6] on button at bounding box center [83, 5] width 8 height 8
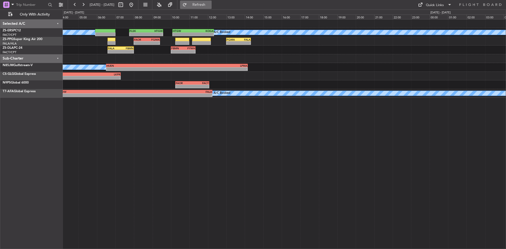
click at [200, 6] on button "Refresh" at bounding box center [196, 5] width 32 height 8
click at [76, 3] on button at bounding box center [75, 5] width 8 height 8
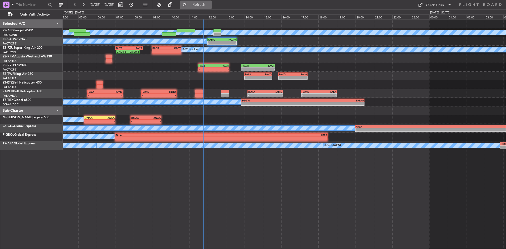
click at [204, 5] on button "Refresh" at bounding box center [196, 5] width 32 height 8
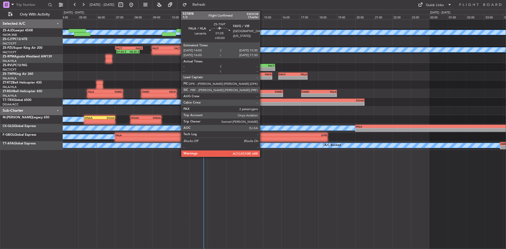
click at [262, 73] on div "FAVG" at bounding box center [264, 74] width 13 height 3
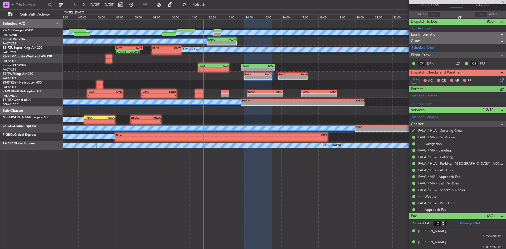
scroll to position [34, 0]
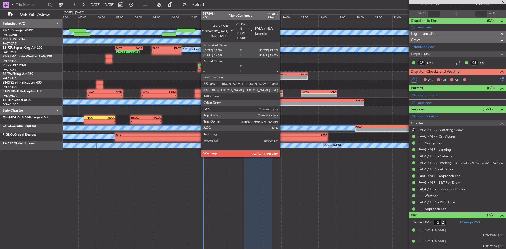
click at [282, 75] on div "FAVG" at bounding box center [286, 74] width 14 height 3
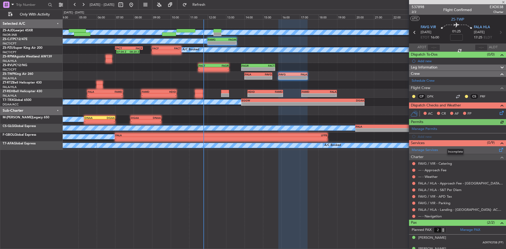
scroll to position [7, 0]
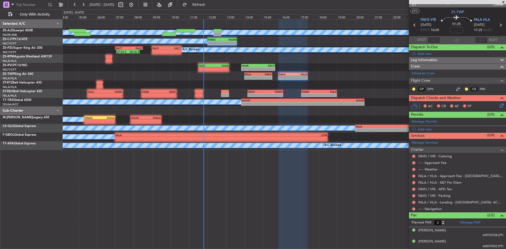
click at [503, 1] on span at bounding box center [502, 2] width 5 height 5
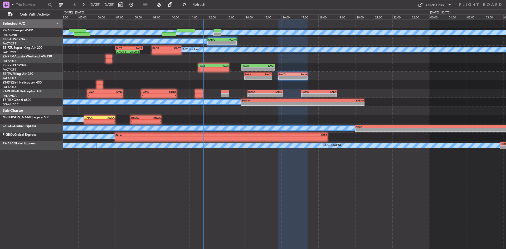
type input "0"
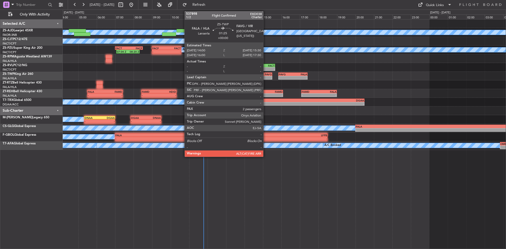
click at [266, 77] on div "-" at bounding box center [264, 77] width 13 height 3
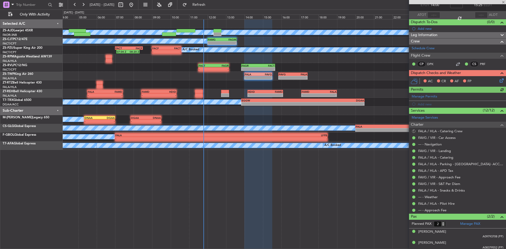
scroll to position [34, 0]
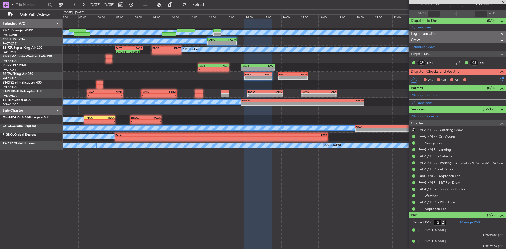
click at [504, 2] on span at bounding box center [502, 2] width 5 height 5
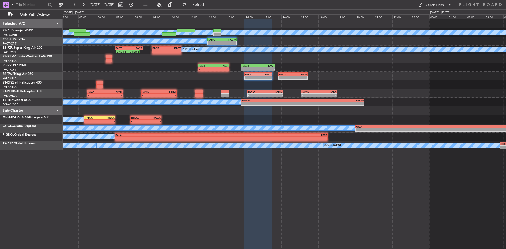
type input "0"
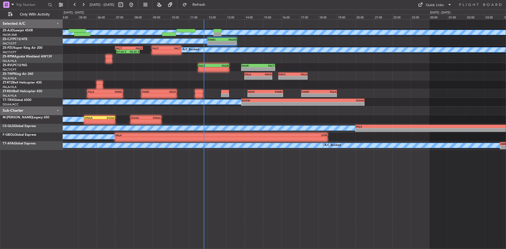
scroll to position [0, 0]
click at [206, 4] on span "Refresh" at bounding box center [199, 5] width 22 height 4
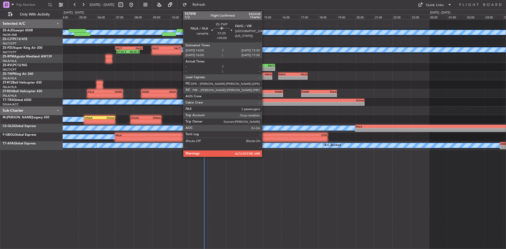
click at [264, 78] on div "-" at bounding box center [264, 77] width 13 height 3
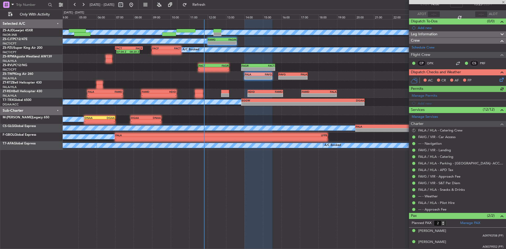
scroll to position [34, 0]
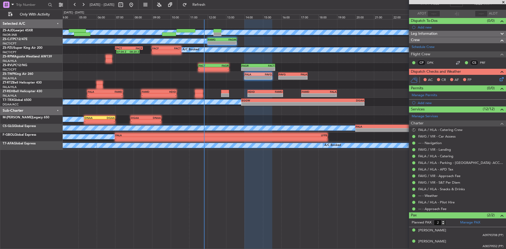
click at [504, 2] on span at bounding box center [502, 2] width 5 height 5
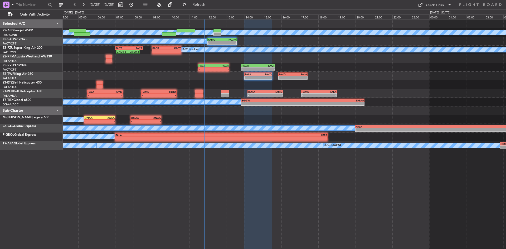
type input "0"
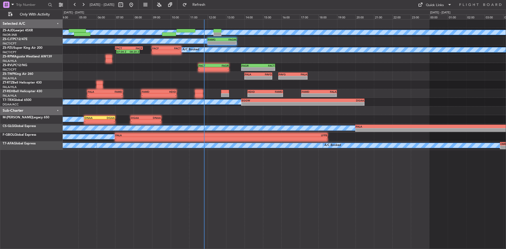
scroll to position [0, 0]
click at [210, 5] on span "Refresh" at bounding box center [199, 5] width 22 height 4
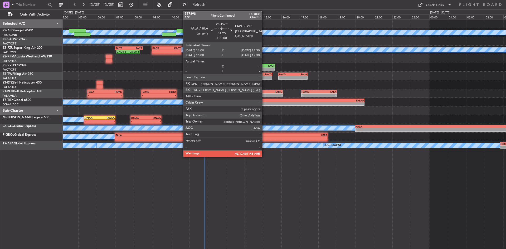
click at [264, 77] on div "-" at bounding box center [264, 77] width 13 height 3
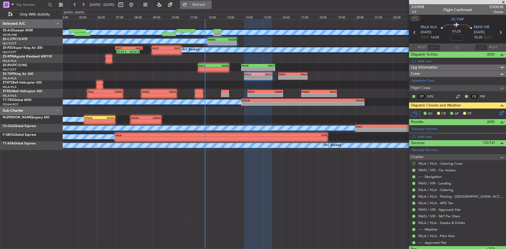
click at [203, 2] on button "Refresh" at bounding box center [196, 5] width 32 height 8
click at [413, 164] on button "S" at bounding box center [413, 163] width 3 height 3
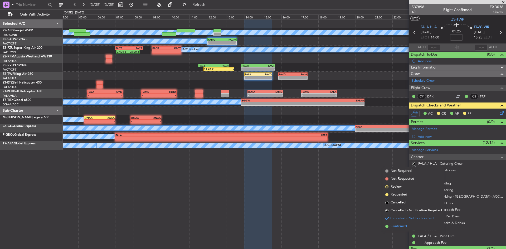
click at [400, 227] on span "Confirmed" at bounding box center [398, 226] width 16 height 5
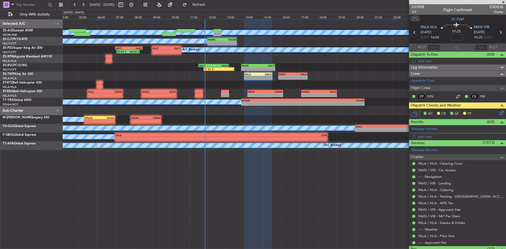
click at [503, 2] on span at bounding box center [502, 2] width 5 height 5
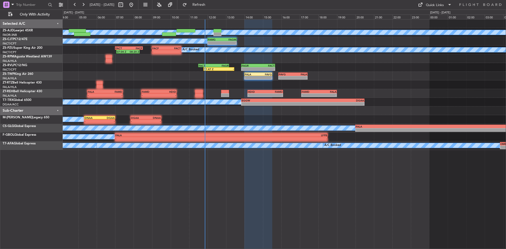
type input "0"
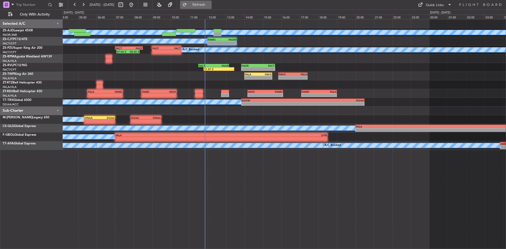
click at [210, 8] on button "Refresh" at bounding box center [196, 5] width 32 height 8
click at [210, 5] on span "Refreshing..." at bounding box center [199, 5] width 22 height 4
click at [83, 6] on button at bounding box center [83, 5] width 8 height 8
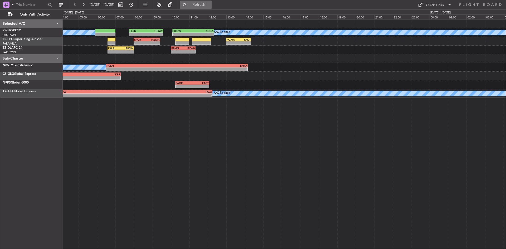
click at [210, 7] on span "Refresh" at bounding box center [199, 5] width 22 height 4
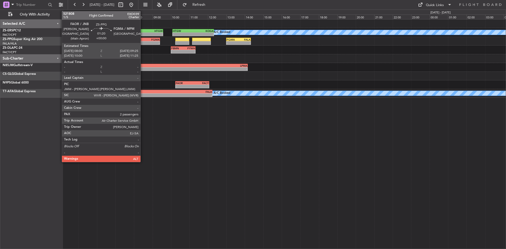
click at [143, 39] on div "FAOR" at bounding box center [140, 39] width 13 height 3
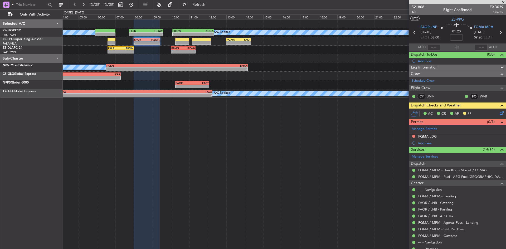
click at [504, 2] on span at bounding box center [502, 2] width 5 height 5
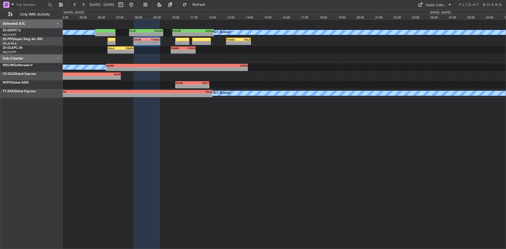
type input "0"
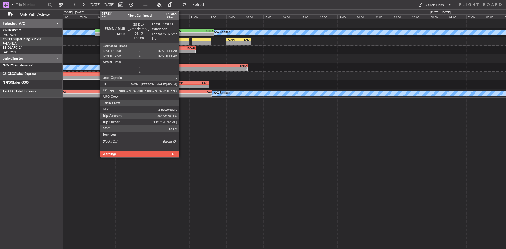
click at [181, 51] on div "-" at bounding box center [177, 51] width 12 height 3
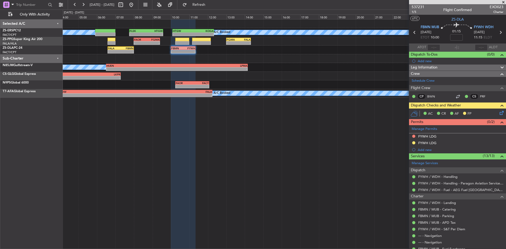
click at [503, 1] on span at bounding box center [502, 2] width 5 height 5
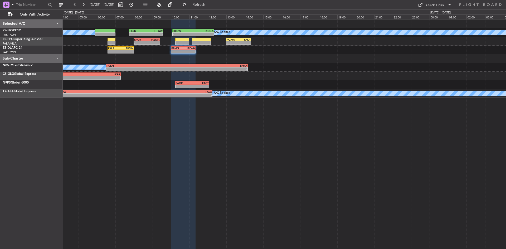
type input "0"
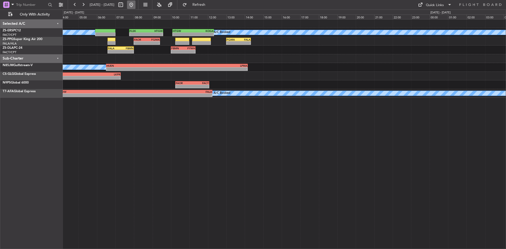
click at [135, 5] on button at bounding box center [131, 5] width 8 height 8
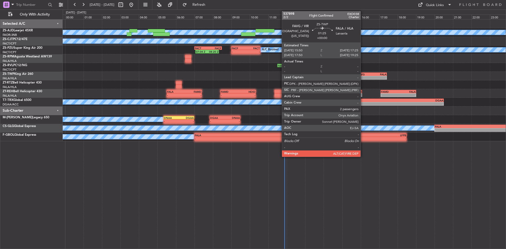
click at [363, 78] on div "-" at bounding box center [365, 77] width 14 height 3
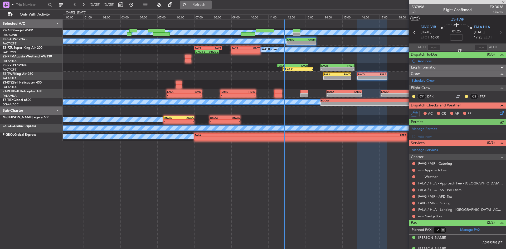
click at [209, 6] on span "Refresh" at bounding box center [199, 5] width 22 height 4
click at [413, 96] on button at bounding box center [413, 96] width 3 height 3
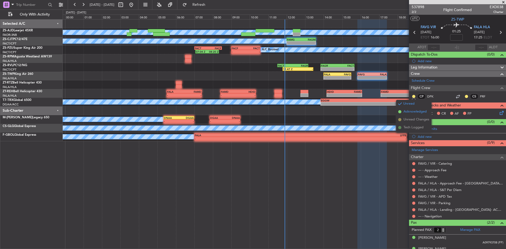
click at [416, 110] on span "Acknowledged" at bounding box center [414, 111] width 23 height 5
click at [464, 94] on div at bounding box center [466, 96] width 4 height 4
click at [465, 96] on button at bounding box center [466, 96] width 3 height 3
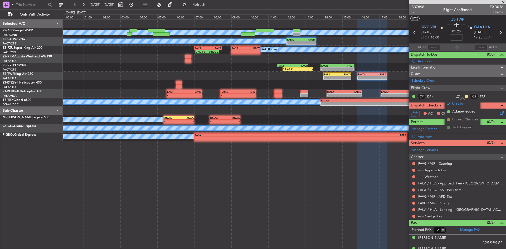
click at [458, 112] on span "Acknowledged" at bounding box center [463, 111] width 23 height 5
click at [498, 112] on icon at bounding box center [500, 112] width 4 height 4
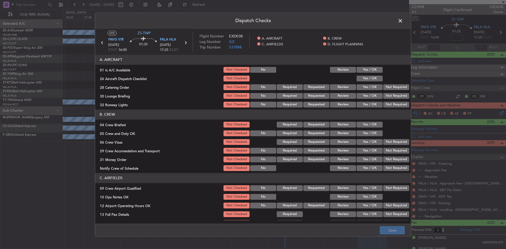
click at [359, 70] on button "Yes / OK" at bounding box center [369, 70] width 26 height 6
click at [359, 79] on button "Yes / OK" at bounding box center [369, 79] width 26 height 6
click at [384, 88] on button "Not Required" at bounding box center [396, 87] width 26 height 6
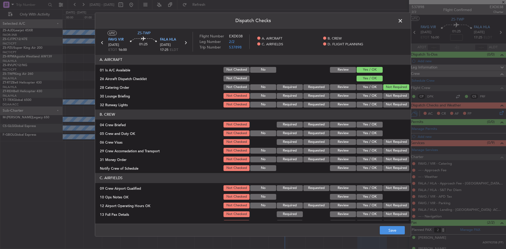
click at [383, 95] on button "Not Required" at bounding box center [396, 96] width 26 height 6
click at [383, 102] on button "Not Required" at bounding box center [396, 105] width 26 height 6
click at [374, 125] on button "Yes / OK" at bounding box center [369, 125] width 26 height 6
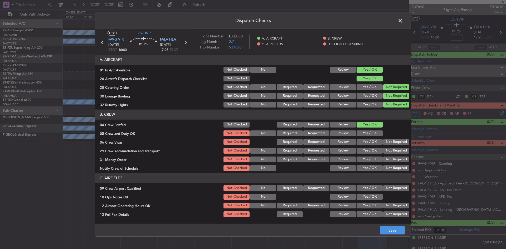
click at [372, 130] on div "Yes / OK" at bounding box center [369, 133] width 27 height 7
click at [373, 133] on button "Yes / OK" at bounding box center [369, 133] width 26 height 6
click at [387, 142] on button "Not Required" at bounding box center [396, 142] width 26 height 6
click at [383, 150] on button "Not Required" at bounding box center [396, 151] width 26 height 6
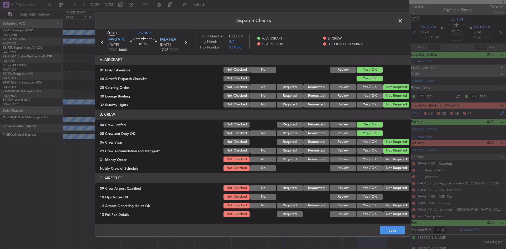
click at [385, 160] on button "Not Required" at bounding box center [396, 159] width 26 height 6
click at [384, 167] on button "Not Required" at bounding box center [396, 168] width 26 height 6
click at [384, 186] on button "Not Required" at bounding box center [396, 188] width 26 height 6
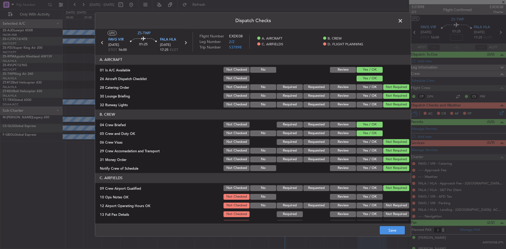
click at [368, 200] on div "Yes / OK" at bounding box center [369, 196] width 27 height 7
click at [368, 197] on button "Yes / OK" at bounding box center [369, 197] width 26 height 6
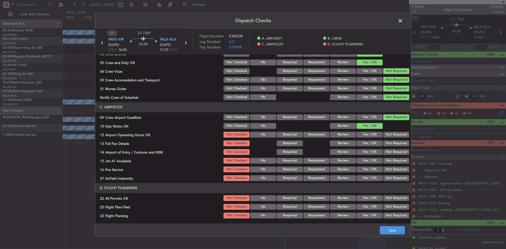
click at [389, 133] on button "Not Required" at bounding box center [396, 135] width 26 height 6
click at [388, 142] on button "Not Required" at bounding box center [396, 143] width 26 height 6
click at [385, 151] on button "Not Required" at bounding box center [396, 152] width 26 height 6
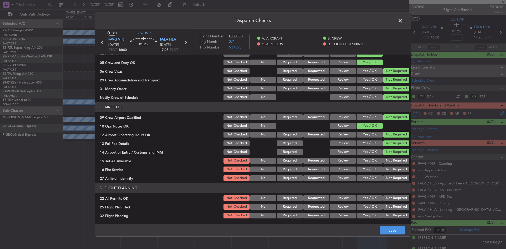
drag, startPoint x: 385, startPoint y: 159, endPoint x: 385, endPoint y: 166, distance: 6.9
click at [385, 160] on button "Not Required" at bounding box center [396, 161] width 26 height 6
click at [385, 167] on button "Not Required" at bounding box center [396, 169] width 26 height 6
click at [386, 180] on button "Not Required" at bounding box center [396, 178] width 26 height 6
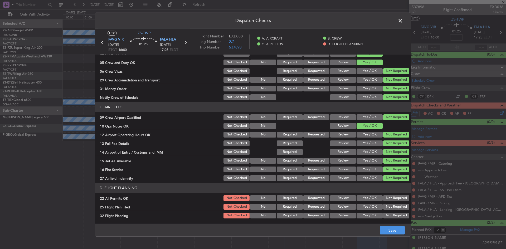
click at [385, 199] on button "Not Required" at bounding box center [396, 198] width 26 height 6
click at [342, 208] on button "Review" at bounding box center [343, 207] width 26 height 6
click at [340, 214] on button "Review" at bounding box center [343, 216] width 26 height 6
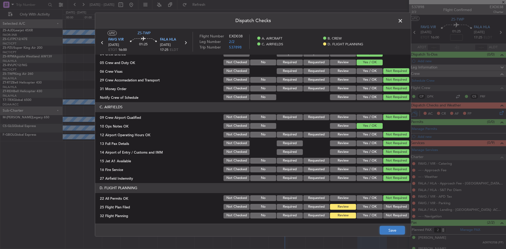
click at [402, 227] on button "Save" at bounding box center [392, 230] width 25 height 8
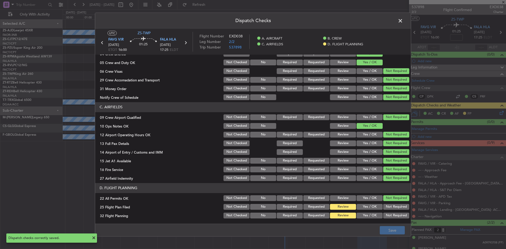
click at [403, 20] on span at bounding box center [403, 22] width 0 height 11
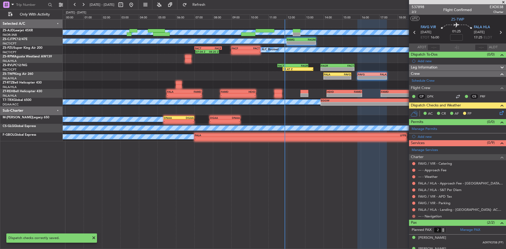
click at [414, 217] on button at bounding box center [413, 216] width 3 height 3
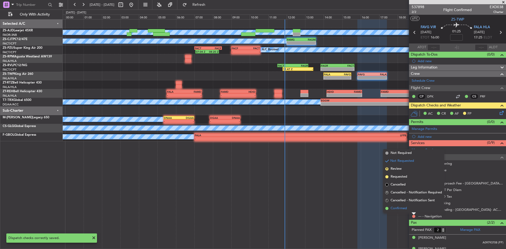
click at [411, 207] on li "Confirmed" at bounding box center [413, 208] width 61 height 8
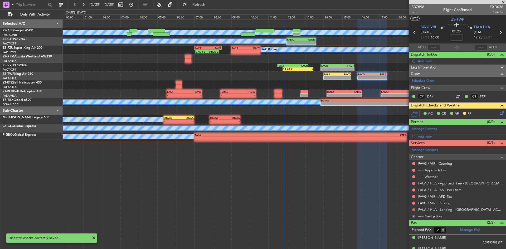
click at [412, 210] on button at bounding box center [413, 209] width 3 height 3
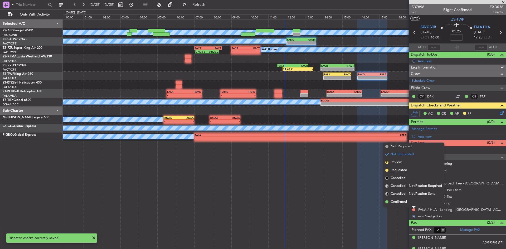
click at [411, 206] on div at bounding box center [413, 207] width 4 height 2
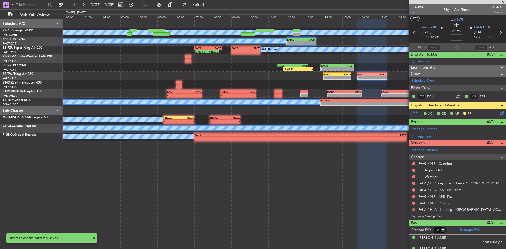
click at [414, 209] on button at bounding box center [413, 209] width 3 height 3
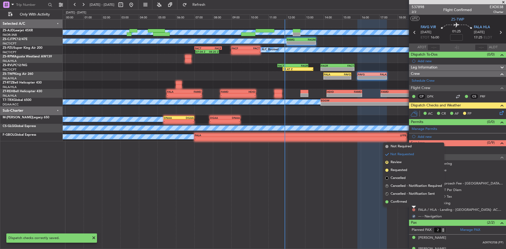
click at [413, 203] on li "Confirmed" at bounding box center [413, 202] width 61 height 8
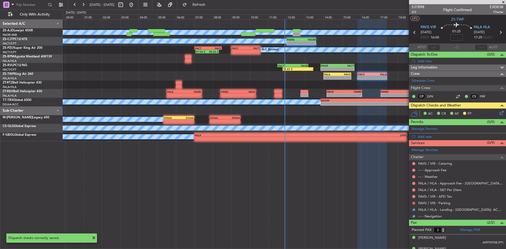
click at [414, 203] on button at bounding box center [413, 203] width 3 height 3
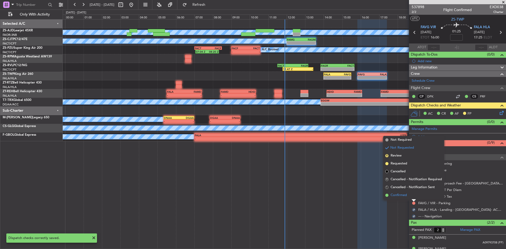
click at [413, 195] on li "Confirmed" at bounding box center [413, 195] width 61 height 8
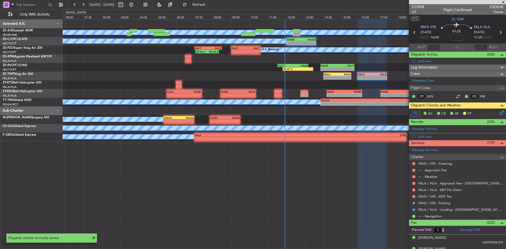
click at [413, 195] on button at bounding box center [413, 196] width 3 height 3
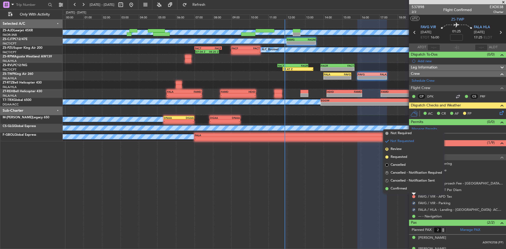
click at [413, 193] on div at bounding box center [413, 194] width 4 height 2
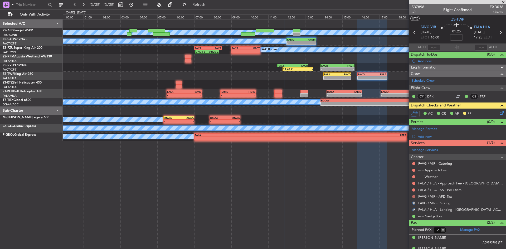
click at [413, 196] on button at bounding box center [413, 196] width 3 height 3
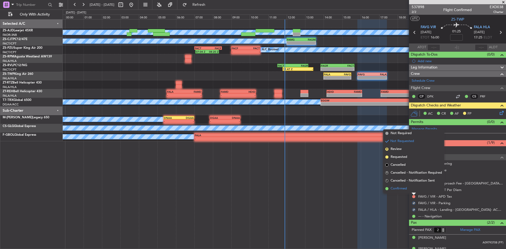
click at [412, 190] on li "Confirmed" at bounding box center [413, 189] width 61 height 8
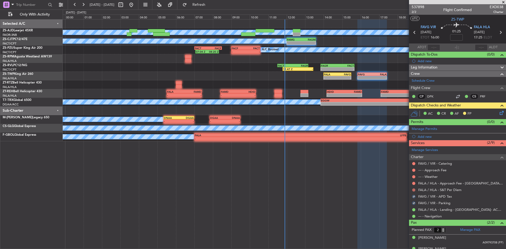
click at [413, 188] on button at bounding box center [413, 189] width 3 height 3
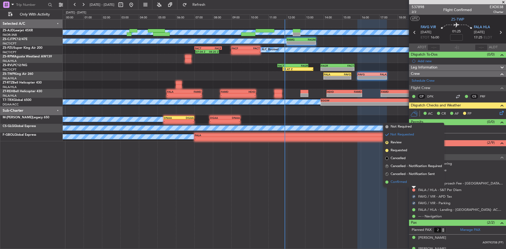
click at [411, 181] on li "Confirmed" at bounding box center [413, 182] width 61 height 8
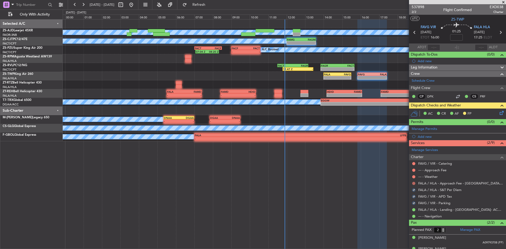
click at [413, 183] on button at bounding box center [413, 183] width 3 height 3
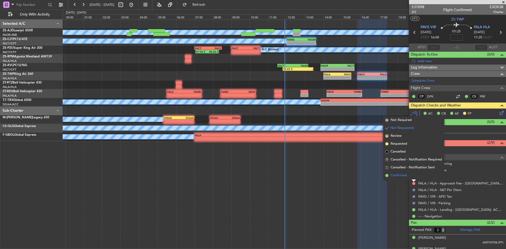
click at [413, 178] on li "Confirmed" at bounding box center [413, 175] width 61 height 8
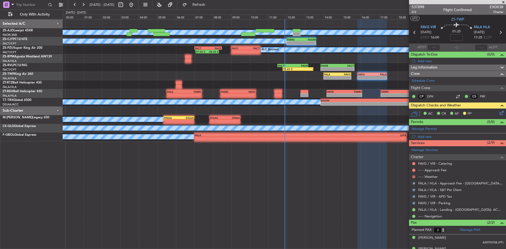
click at [413, 176] on button at bounding box center [413, 176] width 3 height 3
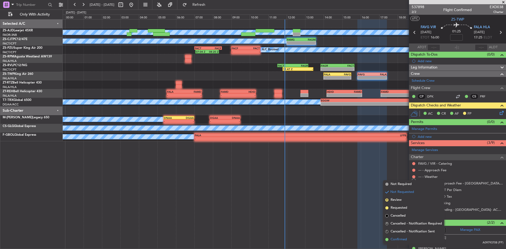
click at [403, 237] on span "Confirmed" at bounding box center [398, 239] width 16 height 5
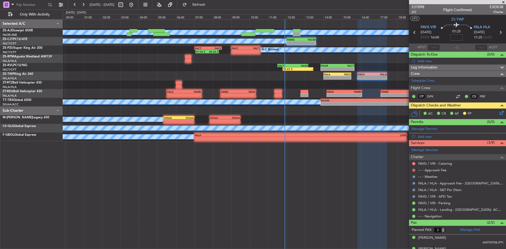
click at [414, 170] on button at bounding box center [413, 170] width 3 height 3
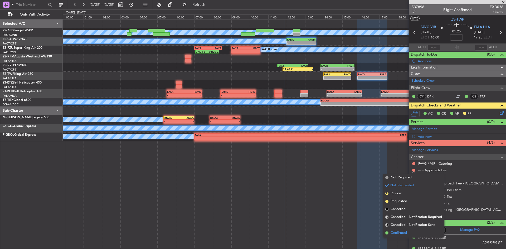
click at [395, 234] on span "Confirmed" at bounding box center [398, 232] width 16 height 5
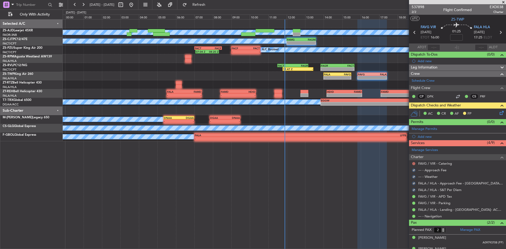
click at [414, 164] on button at bounding box center [413, 163] width 3 height 3
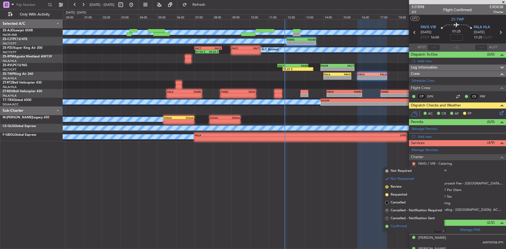
click at [402, 227] on span "Confirmed" at bounding box center [398, 226] width 16 height 5
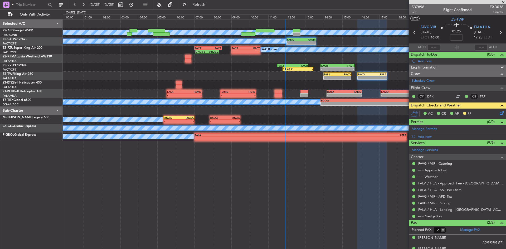
click at [503, 2] on span at bounding box center [502, 2] width 5 height 5
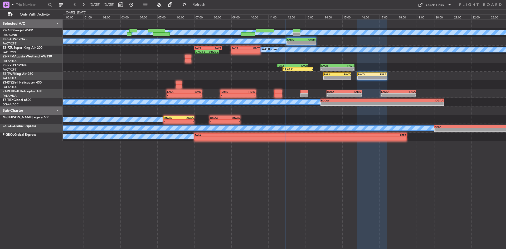
type input "0"
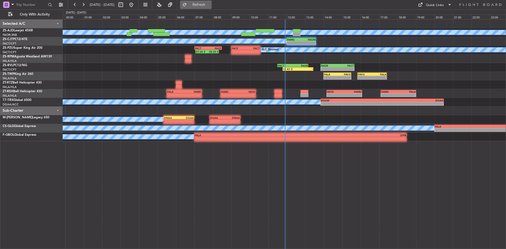
click at [210, 3] on span "Refresh" at bounding box center [199, 5] width 22 height 4
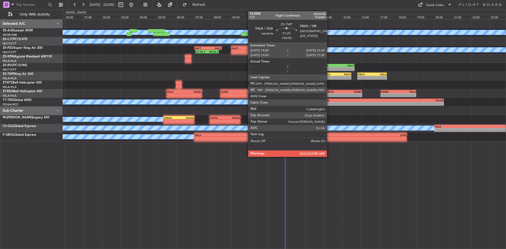
click at [329, 76] on div "-" at bounding box center [330, 77] width 13 height 3
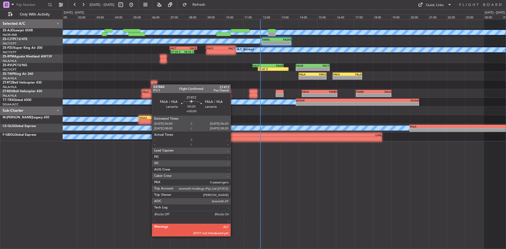
click at [152, 84] on div "A/C Booked A/C Booked - - FAMG 12:00 Z FAGM 13:35 Z A/C Booked A/C Booked 07:04…" at bounding box center [284, 80] width 443 height 122
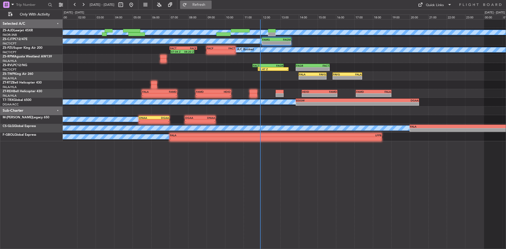
click at [210, 6] on span "Refresh" at bounding box center [199, 5] width 22 height 4
click at [210, 7] on span "Refresh" at bounding box center [199, 5] width 22 height 4
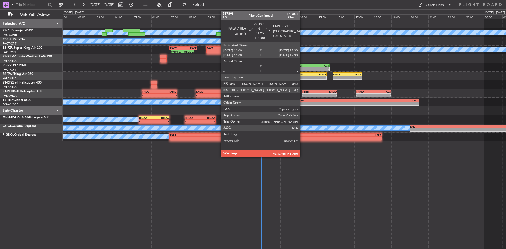
click at [302, 76] on div "FALA 14:00 Z FAVG 15:30 Z" at bounding box center [312, 74] width 28 height 4
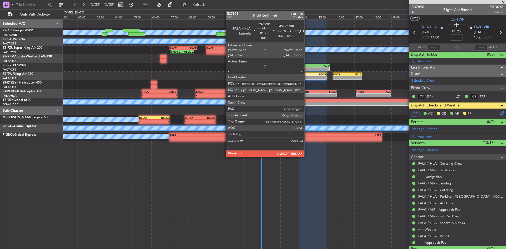
click at [307, 76] on div "- -" at bounding box center [312, 78] width 28 height 4
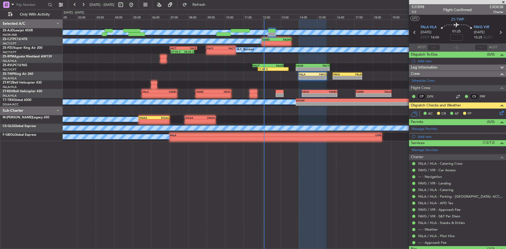
click at [505, 3] on span at bounding box center [502, 2] width 5 height 5
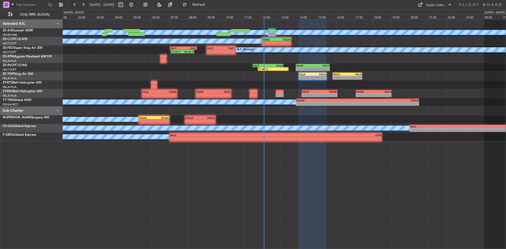
type input "0"
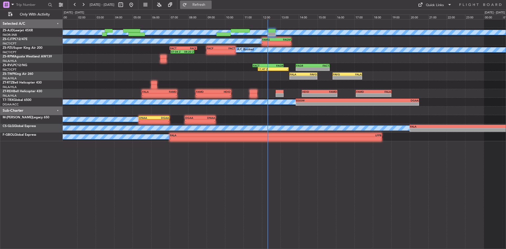
click at [201, 3] on button "Refresh" at bounding box center [196, 5] width 32 height 8
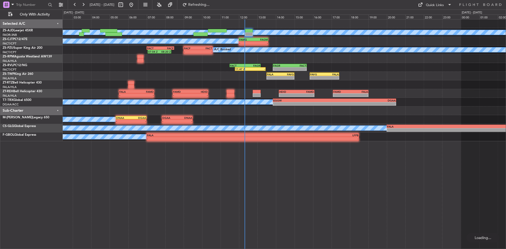
click at [292, 87] on div at bounding box center [284, 84] width 443 height 9
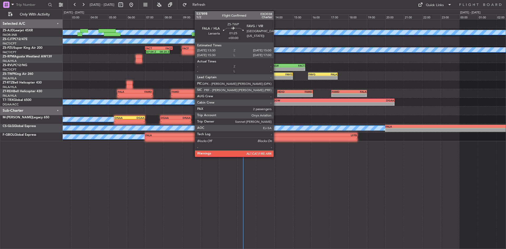
click at [276, 76] on div "- -" at bounding box center [279, 78] width 28 height 4
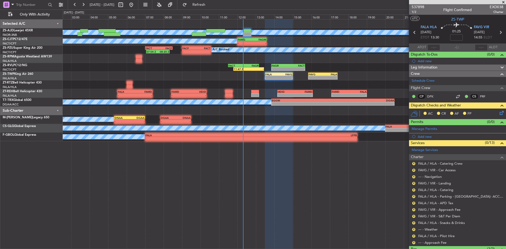
click at [499, 113] on icon at bounding box center [500, 112] width 4 height 4
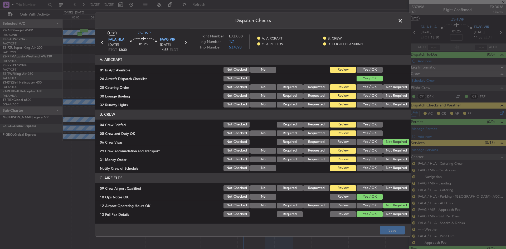
click at [368, 65] on section "A. AIRCRAFT 01 Is A/C Available Not Checked No Review Yes / OK 26 Aircraft Disp…" at bounding box center [253, 81] width 316 height 53
click at [403, 21] on span at bounding box center [403, 22] width 0 height 11
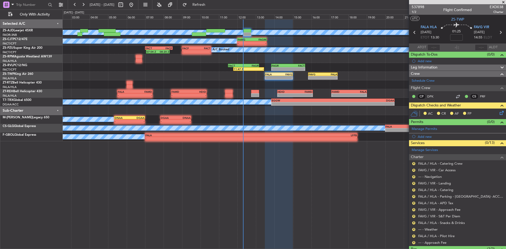
click at [503, 1] on span at bounding box center [502, 2] width 5 height 5
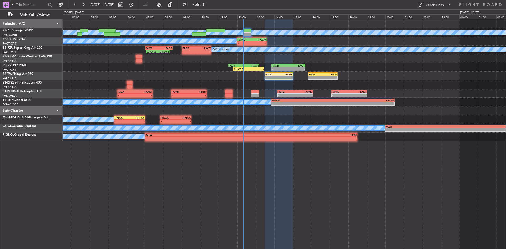
type input "0"
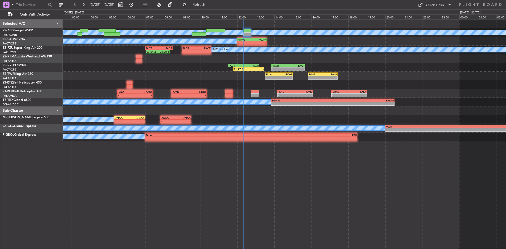
click at [209, 0] on fb-refresh-button "Refresh" at bounding box center [195, 4] width 37 height 9
click at [211, 2] on button "Refresh" at bounding box center [196, 5] width 32 height 8
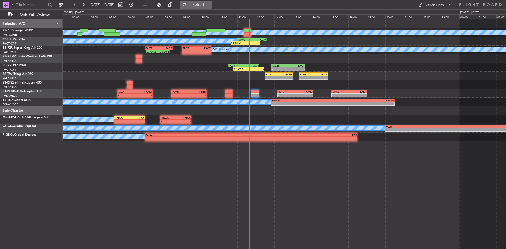
click at [205, 4] on span "Refresh" at bounding box center [199, 5] width 22 height 4
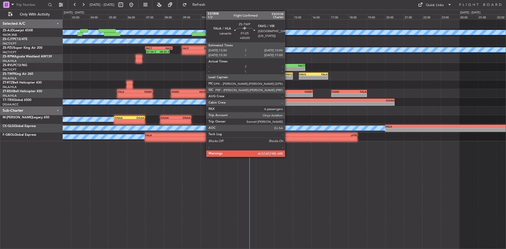
click at [287, 76] on div "-" at bounding box center [285, 77] width 13 height 3
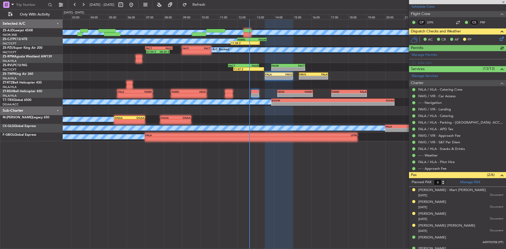
scroll to position [81, 0]
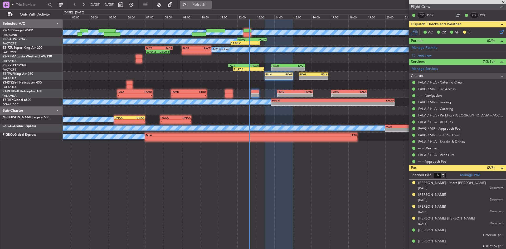
click at [212, 2] on button "Refresh" at bounding box center [196, 5] width 32 height 8
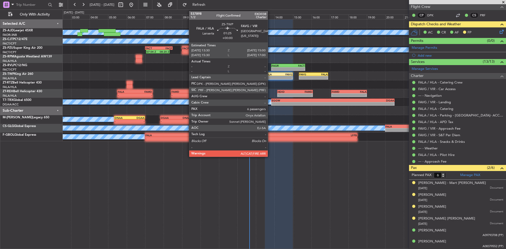
click at [270, 77] on div "-" at bounding box center [271, 77] width 13 height 3
